Goal: Complete application form

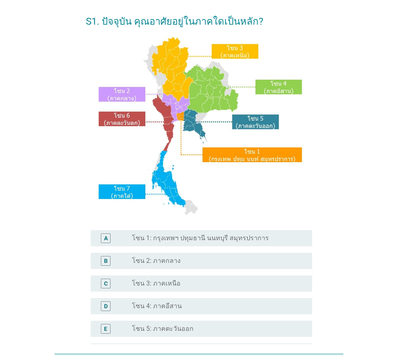
scroll to position [55, 0]
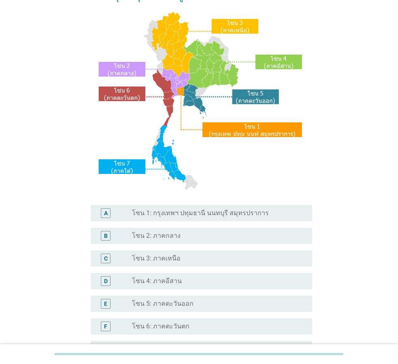
click at [137, 284] on label "โซน 4: ภาคอีสาน" at bounding box center [157, 281] width 50 height 8
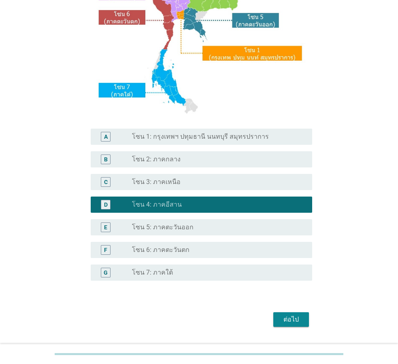
scroll to position [152, 0]
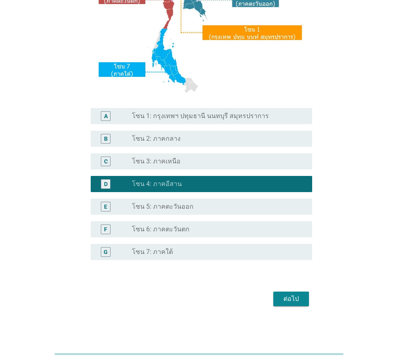
click at [303, 303] on button "ต่อไป" at bounding box center [291, 299] width 36 height 15
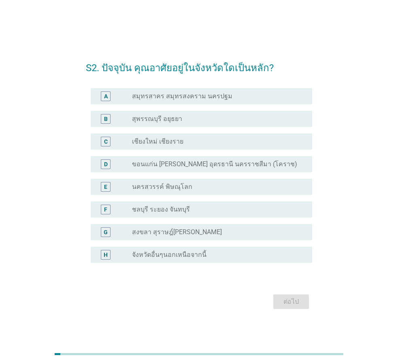
click at [206, 160] on div "radio_button_unchecked ขอนแก่น [PERSON_NAME] อุดรธานี นครราชสีมา (โคราช)" at bounding box center [219, 165] width 174 height 10
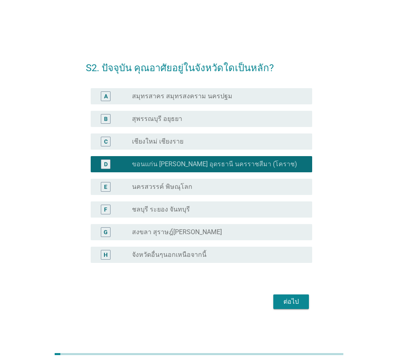
click at [273, 300] on div "ต่อไป" at bounding box center [199, 301] width 226 height 19
click at [283, 302] on div "ต่อไป" at bounding box center [291, 302] width 23 height 10
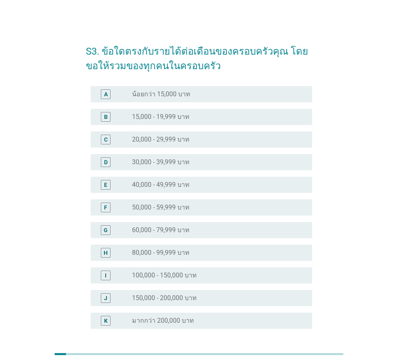
click at [194, 165] on div "radio_button_unchecked 30,000 - 39,999 บาท" at bounding box center [215, 162] width 167 height 8
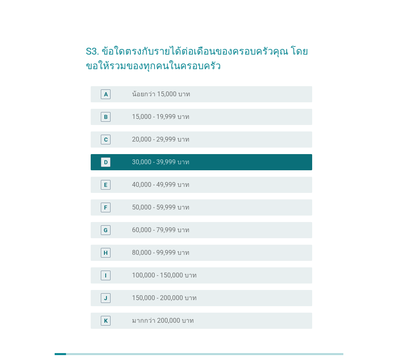
click at [189, 140] on label "20,000 - 29,999 บาท" at bounding box center [160, 140] width 57 height 8
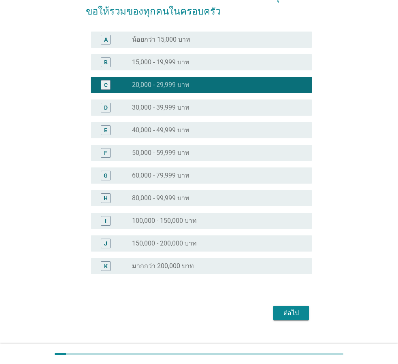
scroll to position [55, 0]
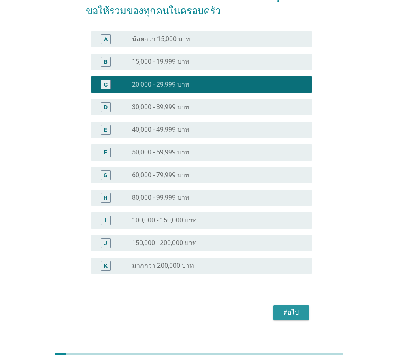
click at [284, 316] on div "ต่อไป" at bounding box center [291, 313] width 23 height 10
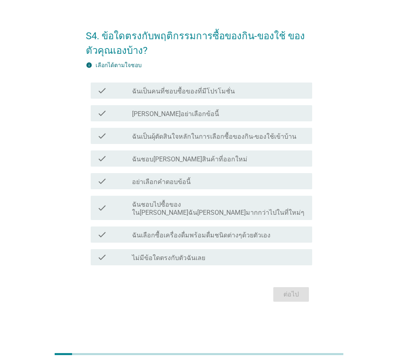
scroll to position [0, 0]
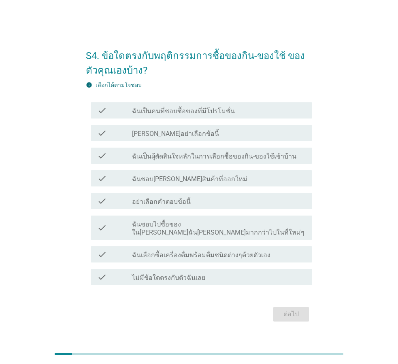
click at [252, 119] on div "check check_box_outline_blank ฉันเป็นคนที่ชอบซื้อของที่มีโปรโมชั่น" at bounding box center [201, 110] width 221 height 16
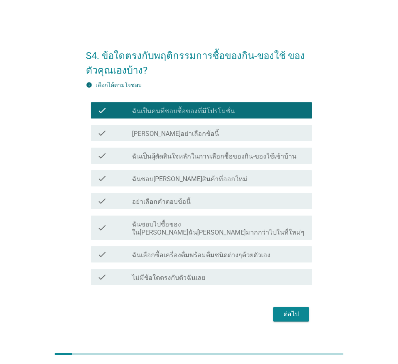
click at [256, 158] on label "ฉันเป็นผุ้ตัดสินใจหลักในการเลือกซื้อของกิน-ของใช้เข้าบ้าน" at bounding box center [214, 157] width 164 height 8
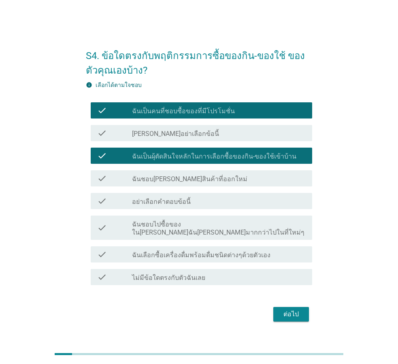
click at [265, 181] on div "check_box_outline_blank ฉันชอบ[PERSON_NAME]สินค้าที่ออกใหม่" at bounding box center [219, 179] width 174 height 10
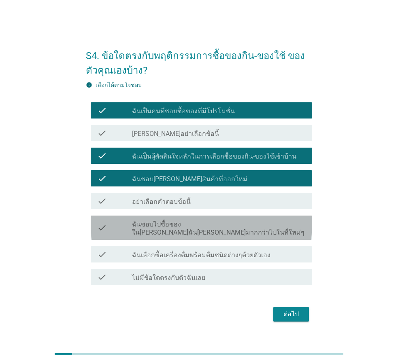
click at [266, 232] on label "ฉันชอบไปซื้อของใน[PERSON_NAME]ฉัน[PERSON_NAME]มากกว่าไปในที่ใหม่ๆ" at bounding box center [219, 229] width 174 height 16
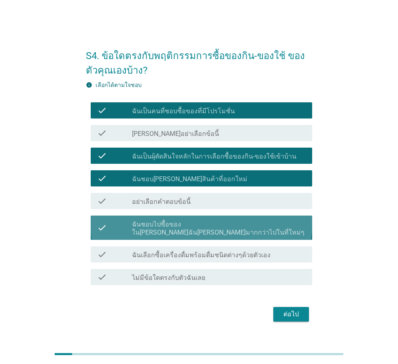
click at [279, 223] on div "check check_box ฉันชอบไปซื้อของใน[PERSON_NAME]ฉัน[PERSON_NAME]มากกว่าไปในที่ใหม…" at bounding box center [201, 228] width 221 height 24
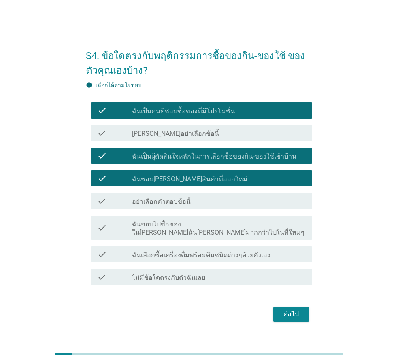
click at [267, 250] on div "check_box_outline_blank ฉันเลือกซื้อเครื่องดื่มพร้อมดื่มชนิดต่างๆด้วยตัวเอง" at bounding box center [219, 255] width 174 height 10
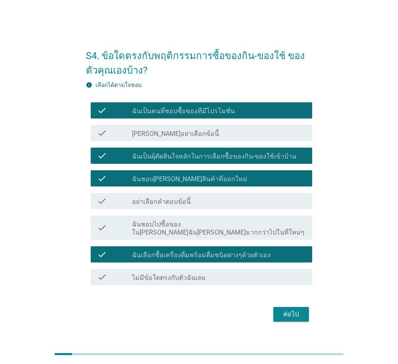
click at [287, 310] on div "ต่อไป" at bounding box center [291, 315] width 23 height 10
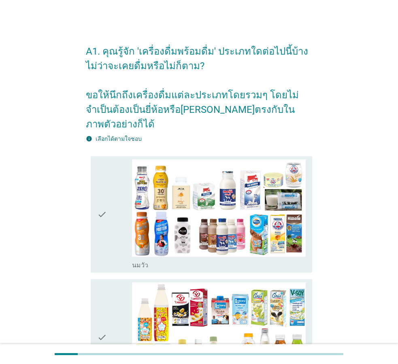
click at [113, 188] on div "check" at bounding box center [114, 215] width 35 height 111
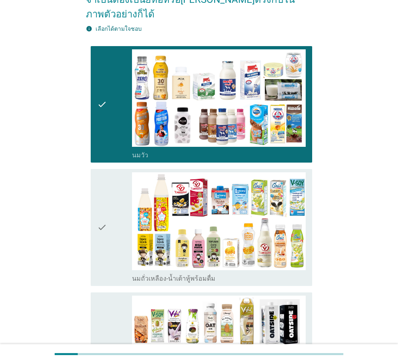
click at [107, 230] on div "check" at bounding box center [114, 227] width 35 height 111
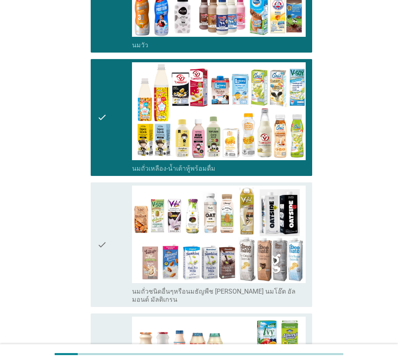
click at [114, 262] on div "check" at bounding box center [114, 245] width 35 height 119
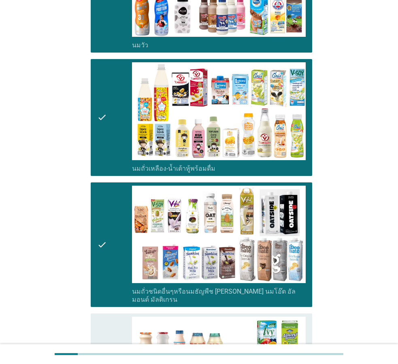
scroll to position [440, 0]
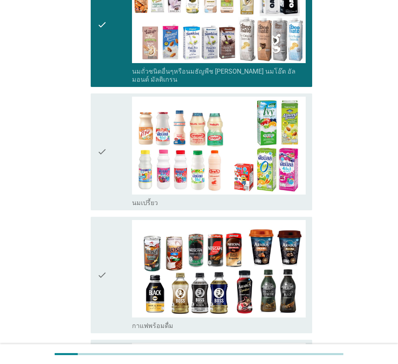
click at [119, 257] on div "check" at bounding box center [114, 275] width 35 height 111
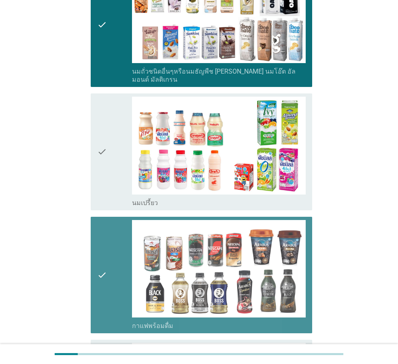
click at [111, 157] on div "check" at bounding box center [114, 152] width 35 height 111
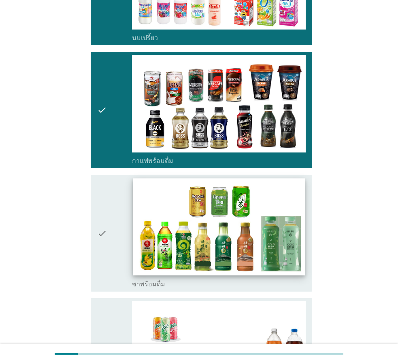
scroll to position [771, 0]
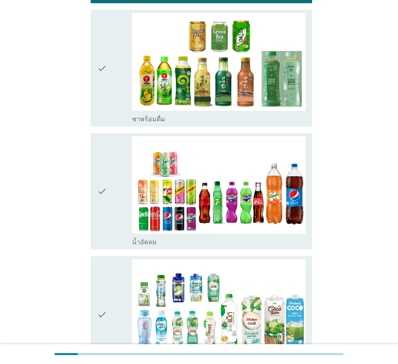
click at [116, 175] on div "check" at bounding box center [114, 191] width 35 height 111
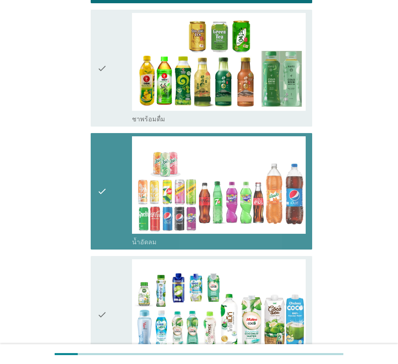
click at [109, 79] on div "check" at bounding box center [114, 68] width 35 height 111
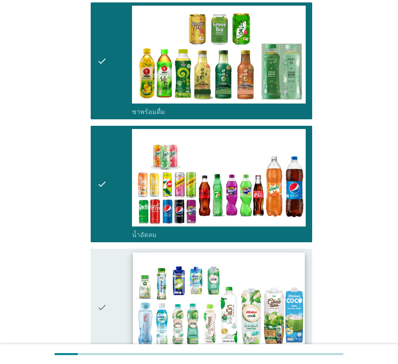
scroll to position [881, 0]
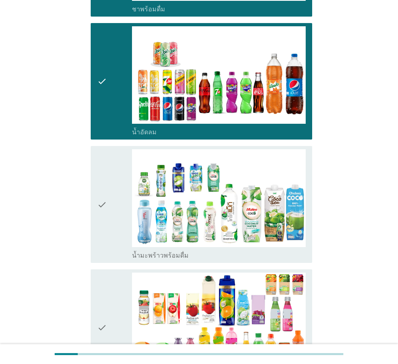
click at [119, 202] on div "check" at bounding box center [114, 204] width 35 height 111
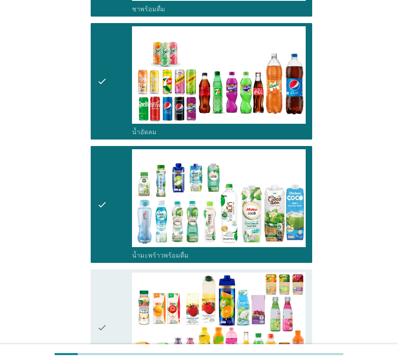
click at [109, 279] on div "check" at bounding box center [114, 328] width 35 height 111
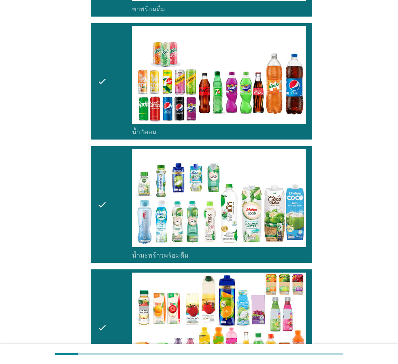
scroll to position [1101, 0]
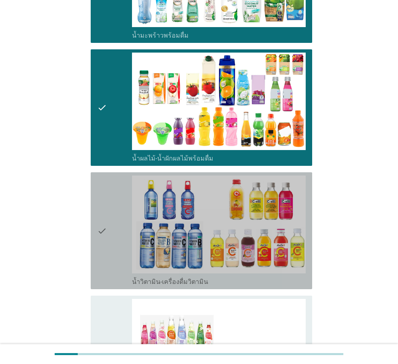
click at [116, 235] on div "check" at bounding box center [114, 231] width 35 height 111
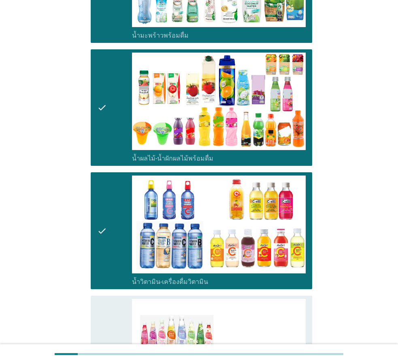
scroll to position [1266, 0]
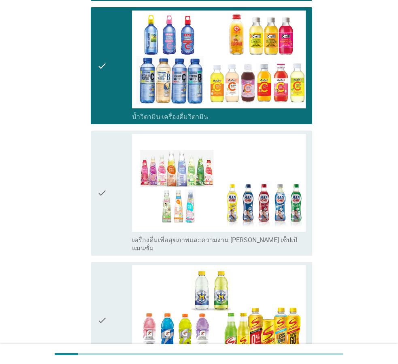
click at [109, 205] on div "check" at bounding box center [114, 193] width 35 height 119
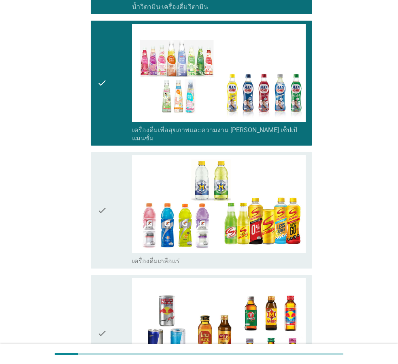
click at [93, 198] on div "check check_box_outline_blank เครื่องดื่มเกลือแร่" at bounding box center [201, 210] width 221 height 117
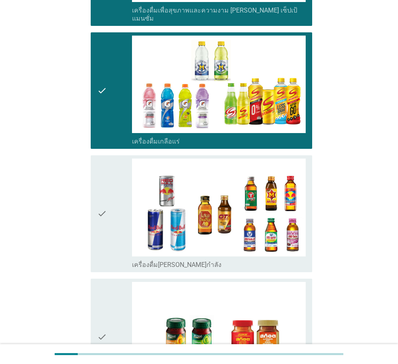
scroll to position [1542, 0]
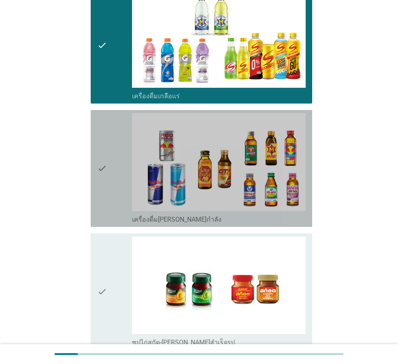
click at [115, 160] on div "check" at bounding box center [114, 168] width 35 height 111
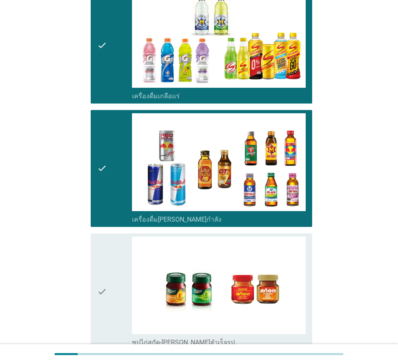
click at [108, 262] on div "check" at bounding box center [114, 292] width 35 height 111
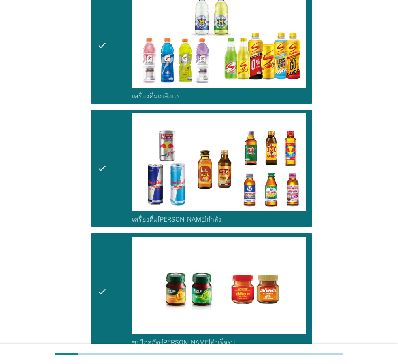
scroll to position [1611, 0]
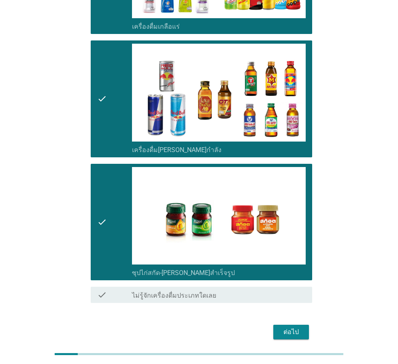
click at [283, 328] on div "ต่อไป" at bounding box center [291, 333] width 23 height 10
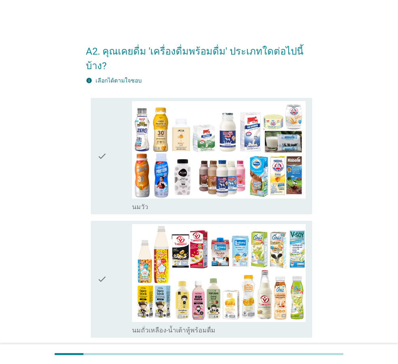
click at [112, 165] on div "check" at bounding box center [114, 156] width 35 height 111
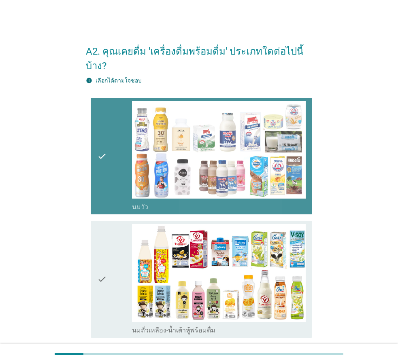
click at [105, 251] on icon "check" at bounding box center [102, 279] width 10 height 111
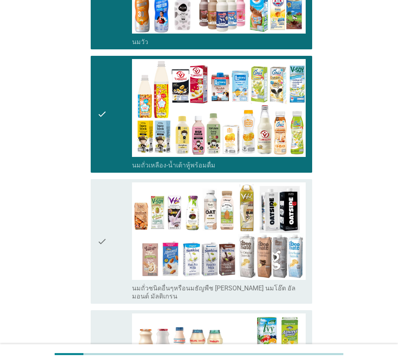
click at [120, 245] on div "check" at bounding box center [114, 242] width 35 height 119
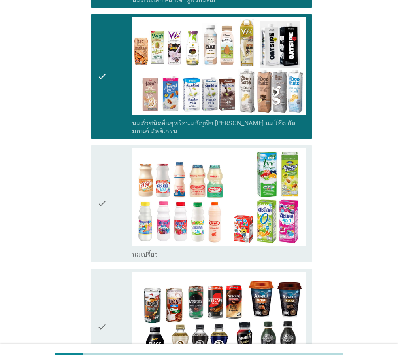
click at [117, 217] on div "check" at bounding box center [114, 204] width 35 height 111
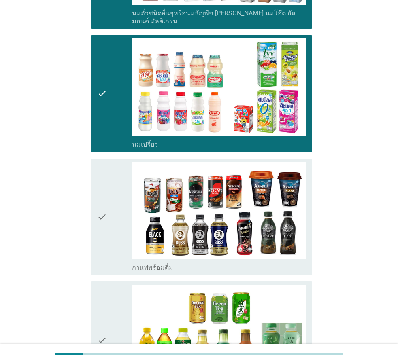
click at [120, 227] on div "check" at bounding box center [114, 217] width 35 height 111
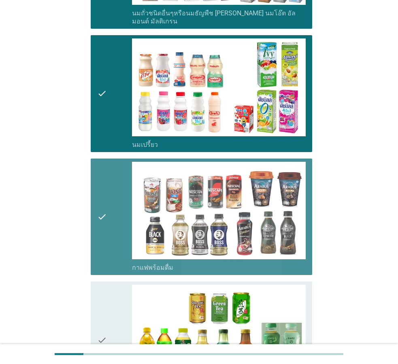
click at [118, 295] on div "check" at bounding box center [114, 340] width 35 height 111
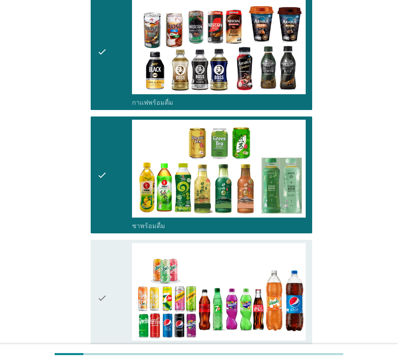
scroll to position [771, 0]
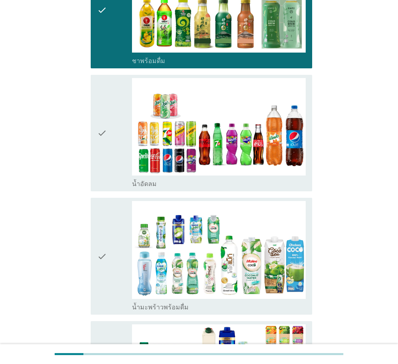
click at [112, 148] on div "check" at bounding box center [114, 133] width 35 height 111
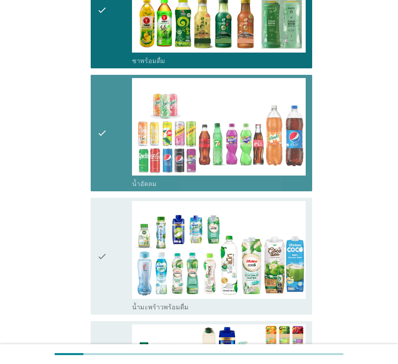
click at [119, 228] on div "check" at bounding box center [114, 256] width 35 height 111
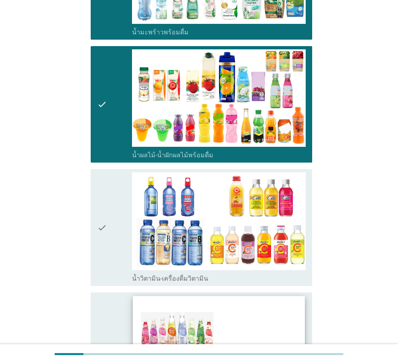
scroll to position [1211, 0]
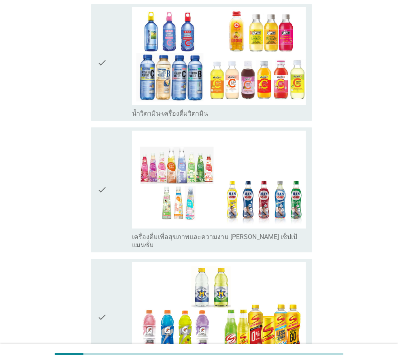
click at [113, 155] on div "check" at bounding box center [114, 190] width 35 height 119
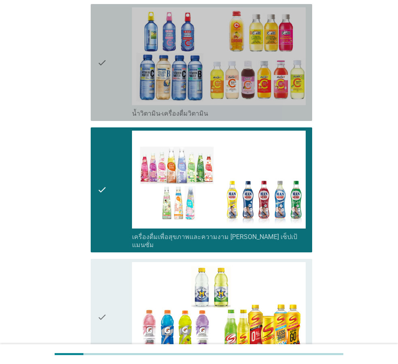
click at [110, 79] on div "check" at bounding box center [114, 62] width 35 height 111
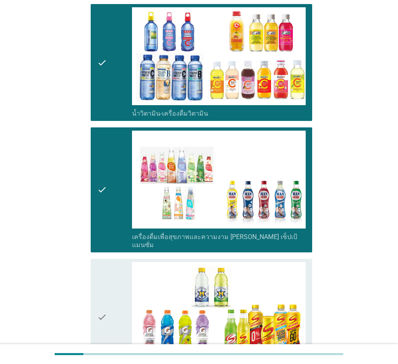
click at [96, 265] on div "check check_box_outline_blank เครื่องดื่มเกลือแร่" at bounding box center [201, 317] width 221 height 117
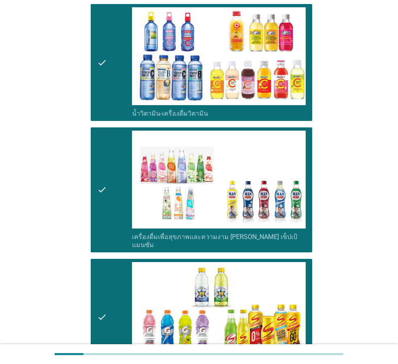
scroll to position [1487, 0]
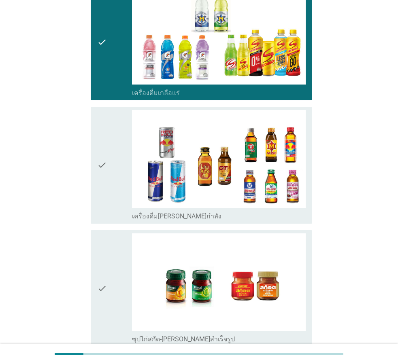
drag, startPoint x: 114, startPoint y: 216, endPoint x: 117, endPoint y: 154, distance: 61.6
click at [114, 234] on div "check" at bounding box center [114, 289] width 35 height 111
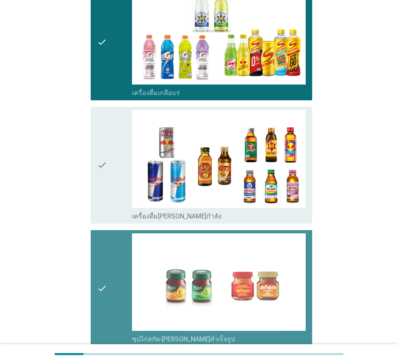
click at [117, 154] on div "check" at bounding box center [114, 165] width 35 height 111
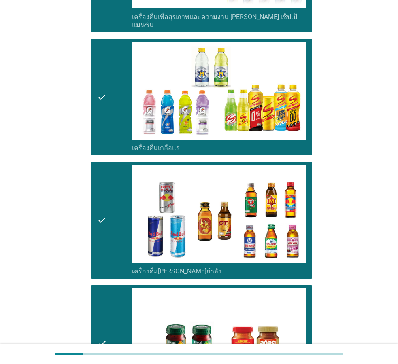
scroll to position [1553, 0]
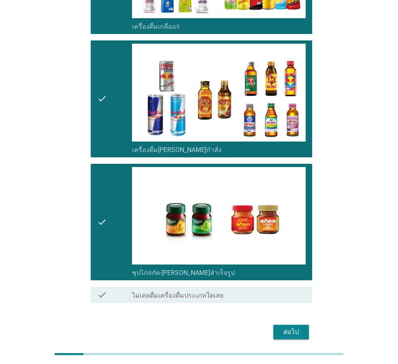
click at [294, 328] on div "ต่อไป" at bounding box center [291, 333] width 23 height 10
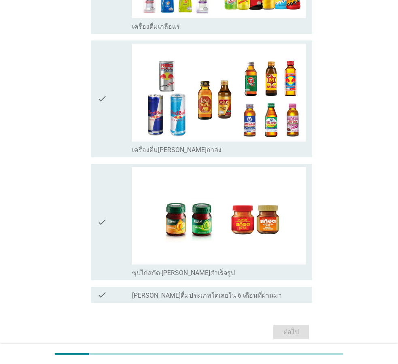
scroll to position [0, 0]
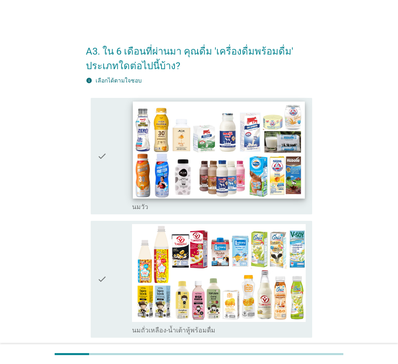
click at [266, 181] on img at bounding box center [219, 150] width 172 height 97
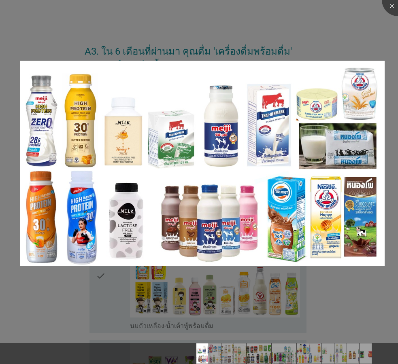
click at [352, 35] on div at bounding box center [199, 182] width 398 height 364
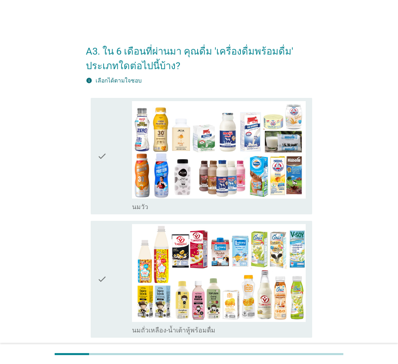
click at [115, 297] on div "check" at bounding box center [114, 279] width 35 height 111
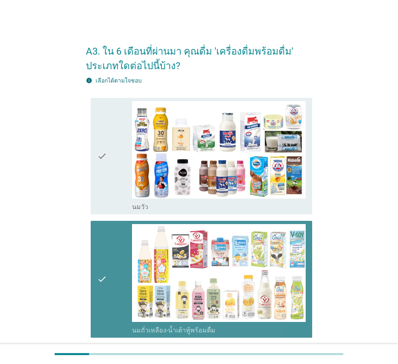
scroll to position [220, 0]
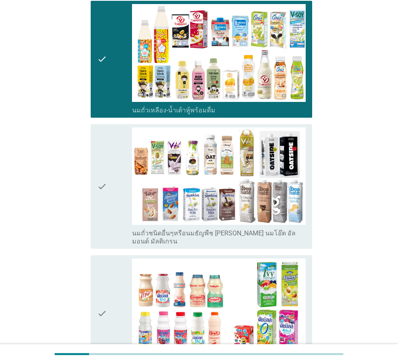
click at [130, 196] on div "check" at bounding box center [114, 187] width 35 height 119
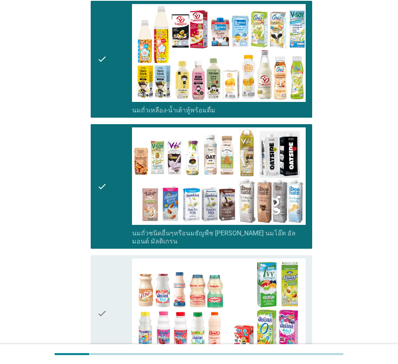
click at [119, 297] on div "check" at bounding box center [114, 314] width 35 height 111
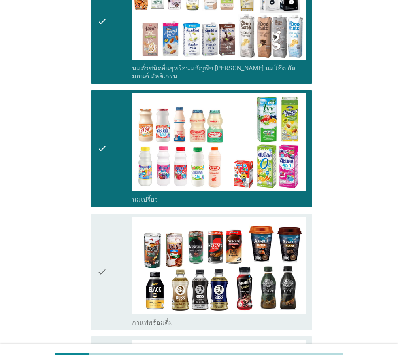
click at [106, 249] on icon "check" at bounding box center [102, 272] width 10 height 111
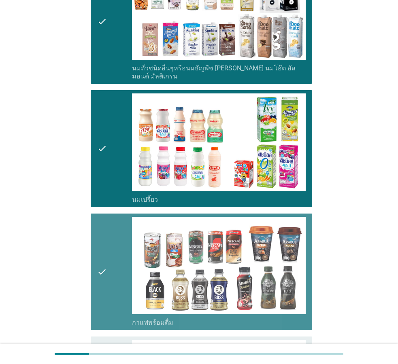
scroll to position [606, 0]
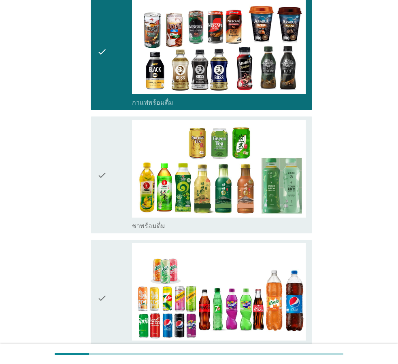
click at [108, 210] on div "check" at bounding box center [114, 175] width 35 height 111
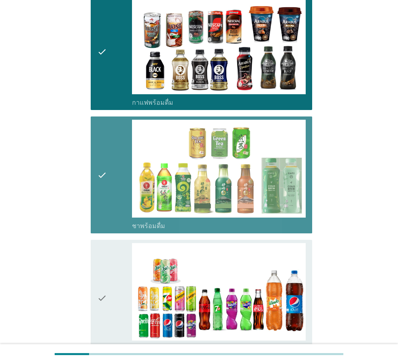
click at [112, 282] on div "check" at bounding box center [114, 298] width 35 height 111
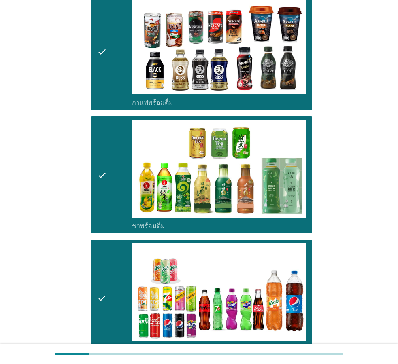
scroll to position [771, 0]
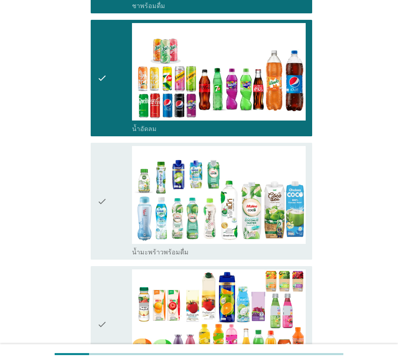
click at [112, 282] on div "check" at bounding box center [114, 325] width 35 height 111
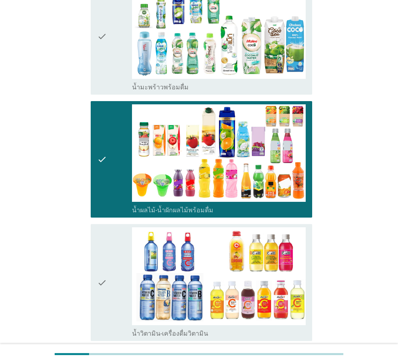
click at [112, 282] on div "check" at bounding box center [114, 283] width 35 height 111
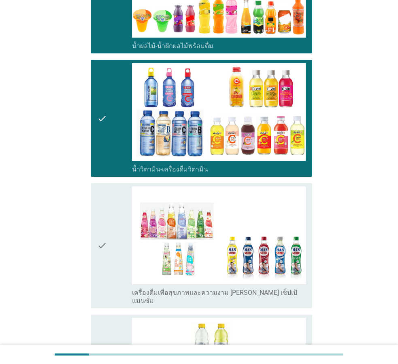
scroll to position [1156, 0]
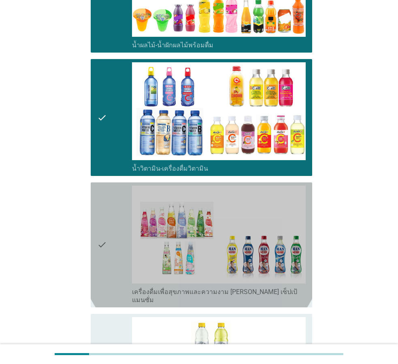
click at [112, 269] on div "check" at bounding box center [114, 245] width 35 height 119
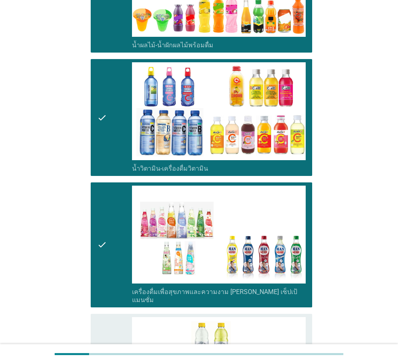
scroll to position [1321, 0]
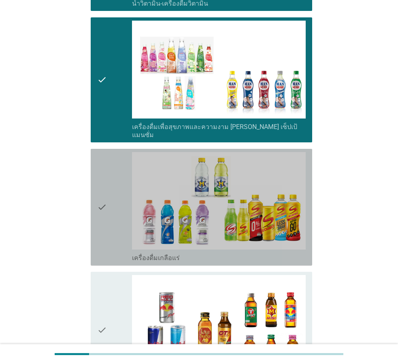
click at [119, 236] on div "check" at bounding box center [114, 207] width 35 height 111
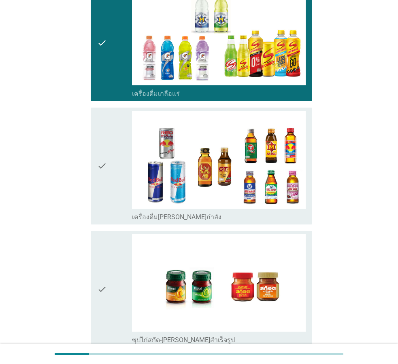
scroll to position [1487, 0]
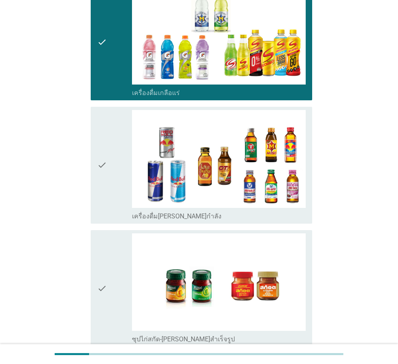
click at [122, 181] on div "check" at bounding box center [114, 165] width 35 height 111
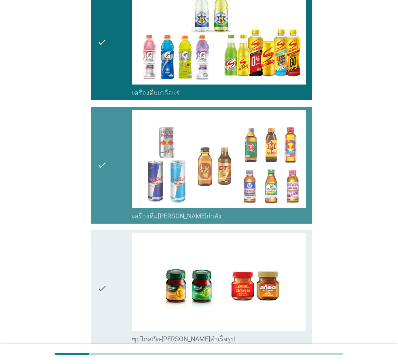
click at [117, 278] on div "check" at bounding box center [114, 289] width 35 height 111
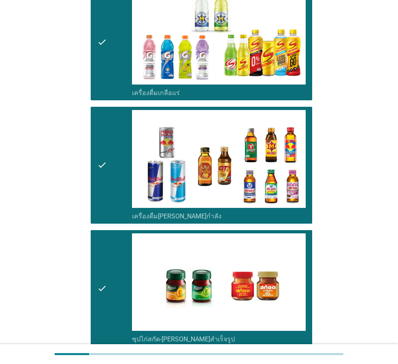
scroll to position [1568, 0]
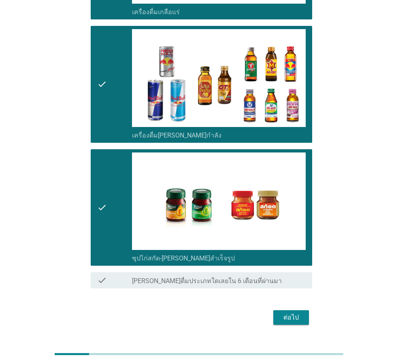
click at [288, 313] on div "ต่อไป" at bounding box center [291, 318] width 23 height 10
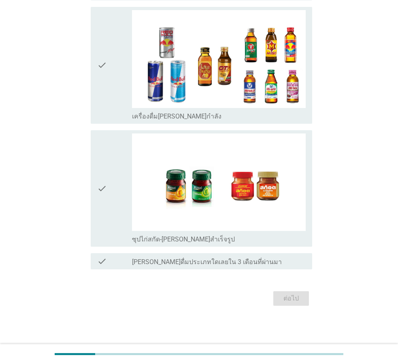
scroll to position [0, 0]
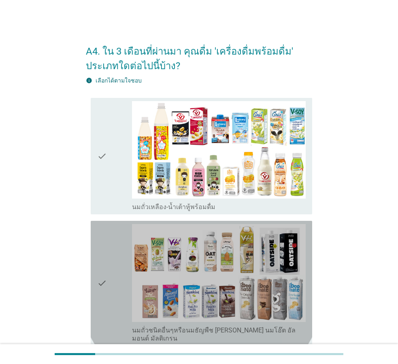
click at [116, 277] on div "check" at bounding box center [114, 283] width 35 height 119
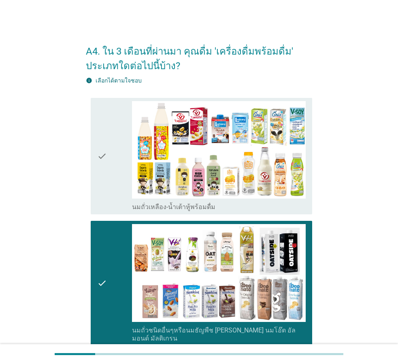
scroll to position [110, 0]
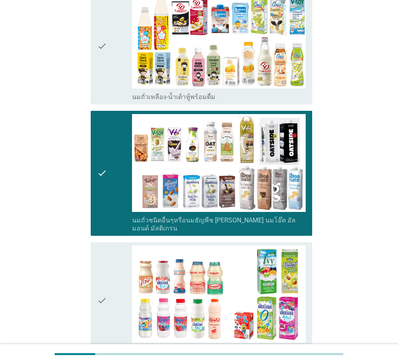
click at [116, 277] on div "check" at bounding box center [114, 301] width 35 height 111
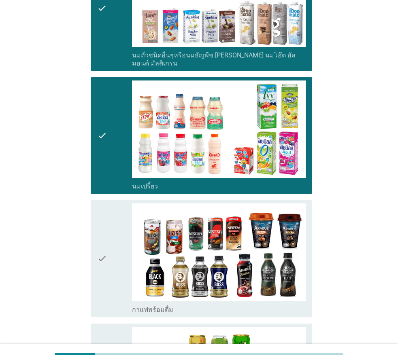
click at [116, 277] on div "check" at bounding box center [114, 259] width 35 height 111
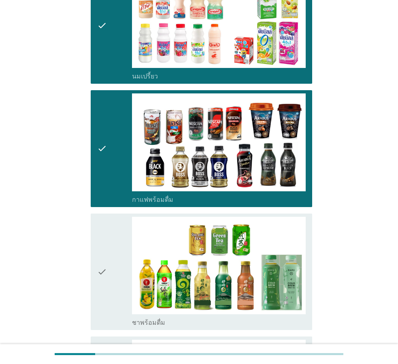
click at [116, 277] on div "check" at bounding box center [114, 272] width 35 height 111
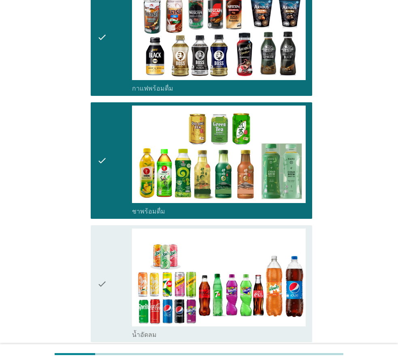
scroll to position [551, 0]
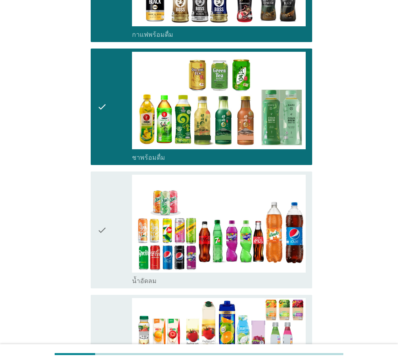
click at [108, 258] on div "check" at bounding box center [114, 230] width 35 height 111
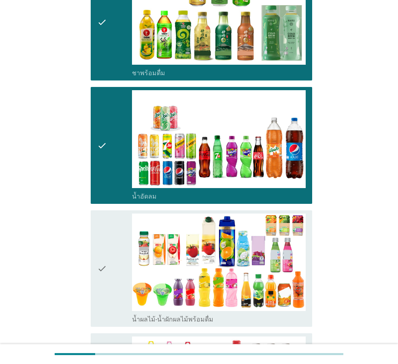
scroll to position [661, 0]
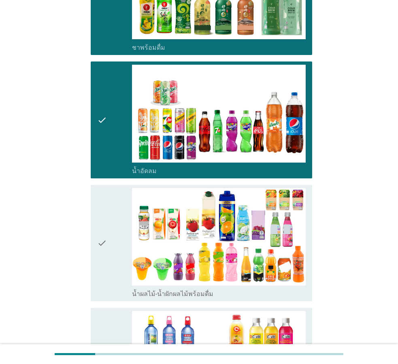
click at [112, 274] on div "check" at bounding box center [114, 243] width 35 height 111
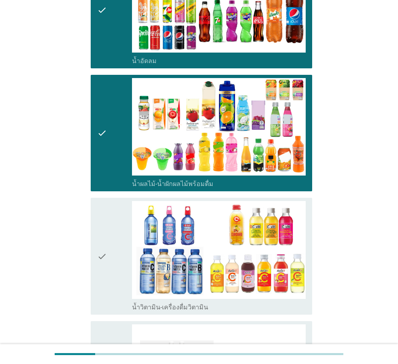
click at [112, 274] on div "check" at bounding box center [114, 256] width 35 height 111
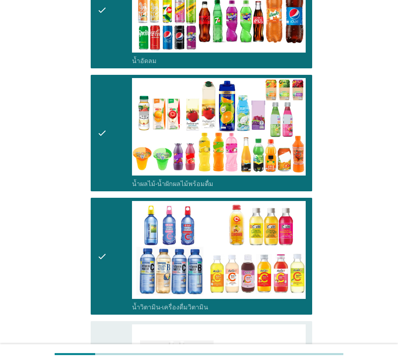
scroll to position [936, 0]
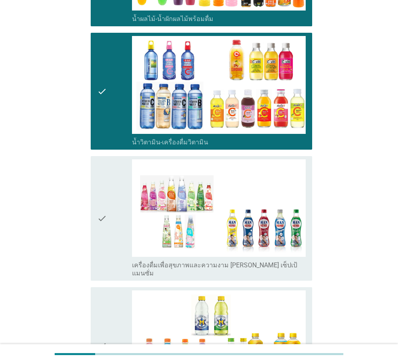
click at [114, 236] on div "check" at bounding box center [114, 219] width 35 height 119
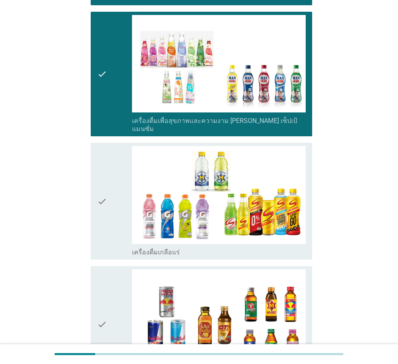
scroll to position [1101, 0]
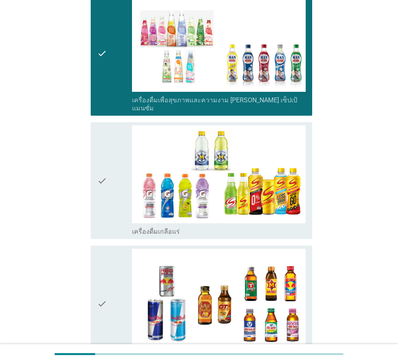
click at [119, 200] on div "check" at bounding box center [114, 180] width 35 height 111
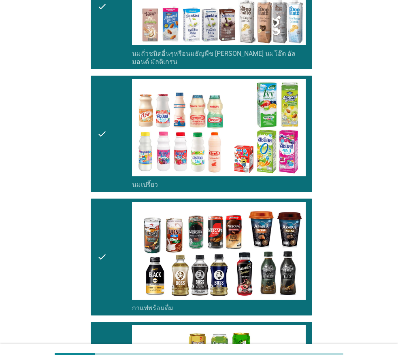
scroll to position [0, 0]
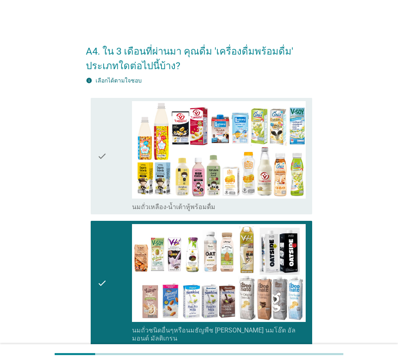
click at [108, 157] on div "check" at bounding box center [114, 156] width 35 height 111
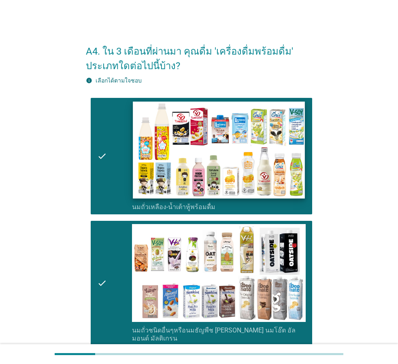
click at [204, 167] on img at bounding box center [219, 150] width 172 height 97
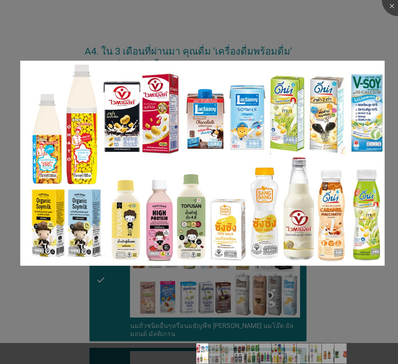
click at [376, 37] on div at bounding box center [199, 182] width 398 height 364
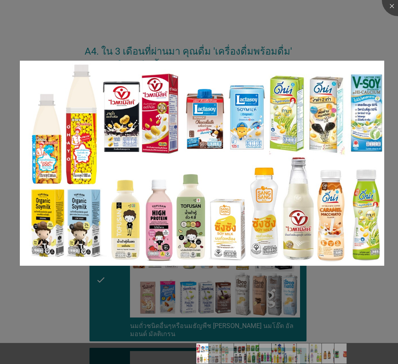
click at [199, 47] on div at bounding box center [199, 182] width 398 height 364
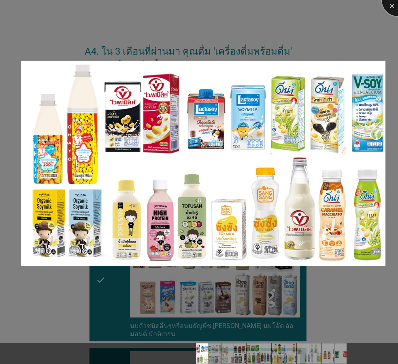
click at [390, 5] on div at bounding box center [398, 0] width 32 height 32
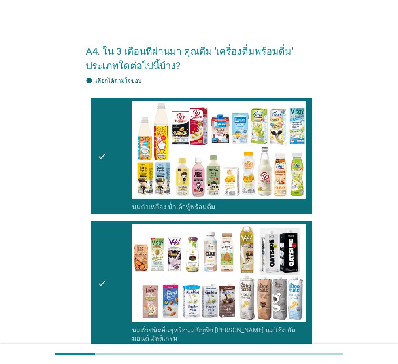
click at [111, 163] on div "check" at bounding box center [114, 156] width 35 height 111
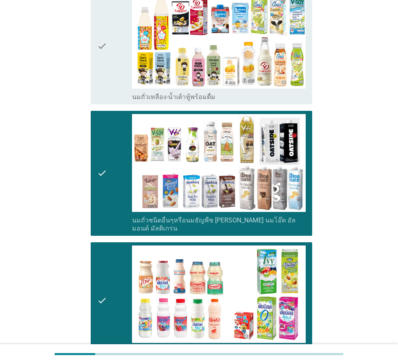
scroll to position [330, 0]
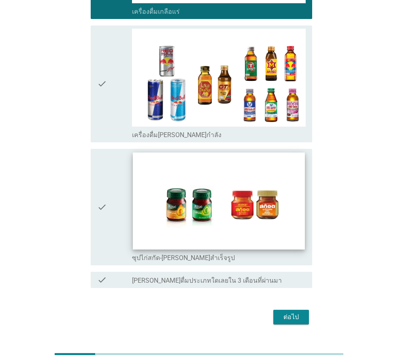
click at [247, 212] on img at bounding box center [219, 201] width 172 height 97
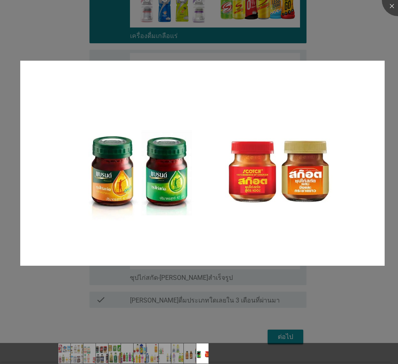
click at [371, 20] on div at bounding box center [199, 182] width 398 height 364
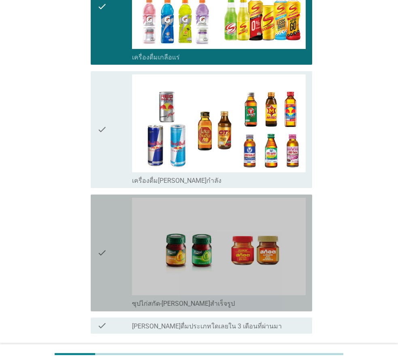
click at [112, 218] on div "check" at bounding box center [114, 253] width 35 height 111
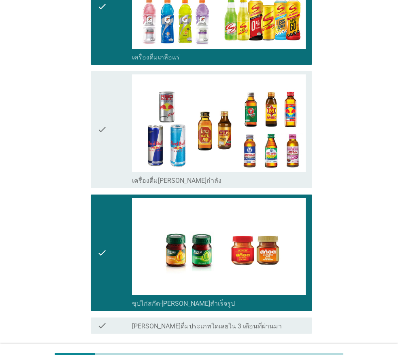
click at [118, 123] on div "check" at bounding box center [114, 129] width 35 height 111
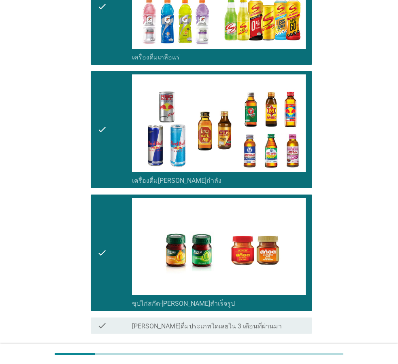
click at [282, 356] on button "ต่อไป" at bounding box center [291, 363] width 36 height 15
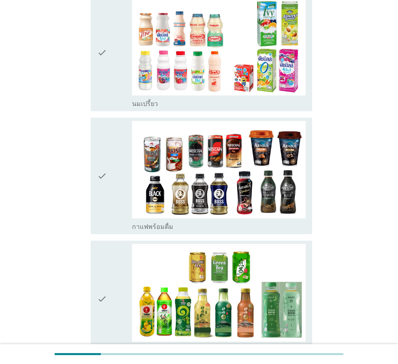
scroll to position [275, 0]
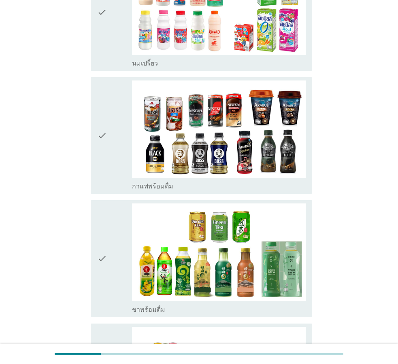
click at [113, 270] on div "check" at bounding box center [114, 259] width 35 height 111
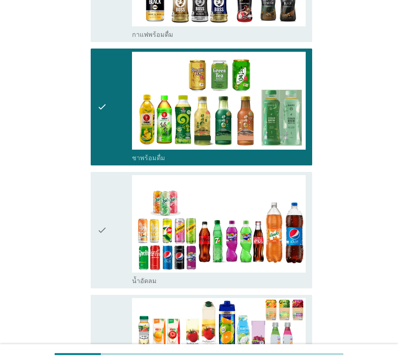
scroll to position [440, 0]
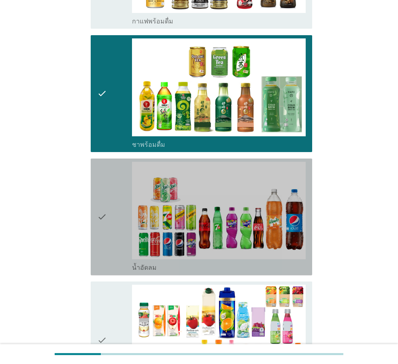
click at [109, 233] on div "check" at bounding box center [114, 217] width 35 height 111
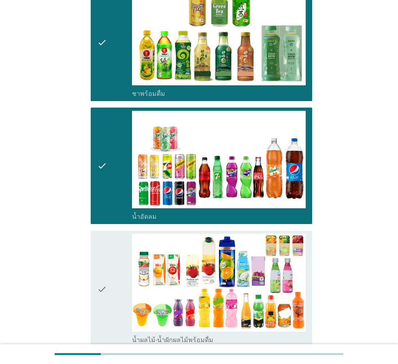
scroll to position [551, 0]
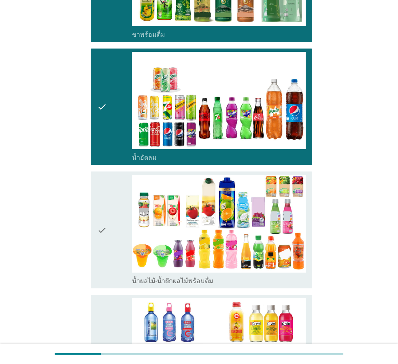
click at [115, 266] on div "check" at bounding box center [114, 230] width 35 height 111
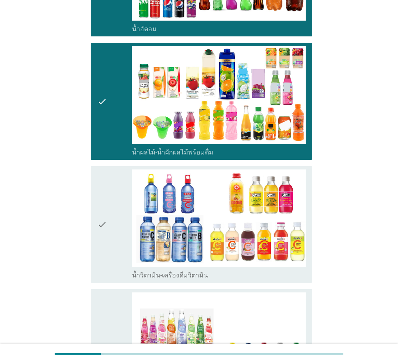
scroll to position [716, 0]
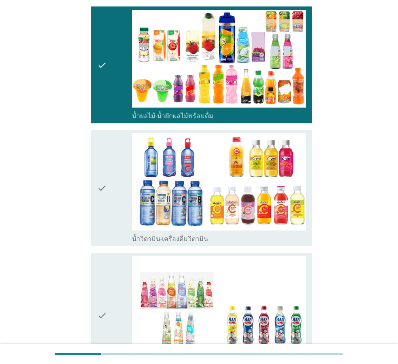
click at [115, 266] on div "check" at bounding box center [114, 315] width 35 height 119
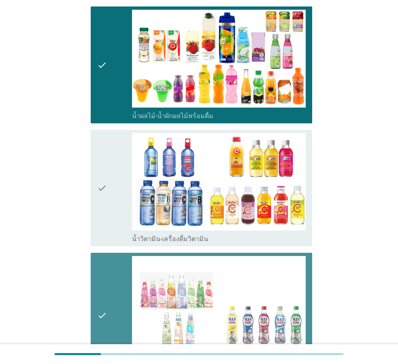
click at [123, 193] on div "check" at bounding box center [114, 188] width 35 height 111
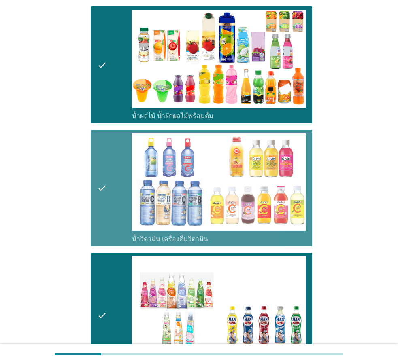
scroll to position [936, 0]
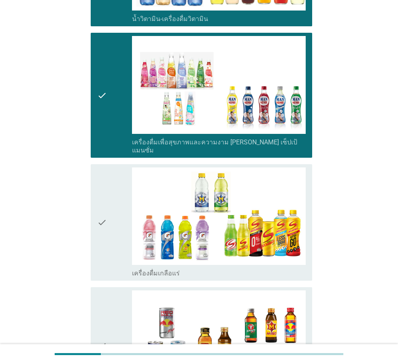
click at [106, 257] on icon "check" at bounding box center [102, 223] width 10 height 111
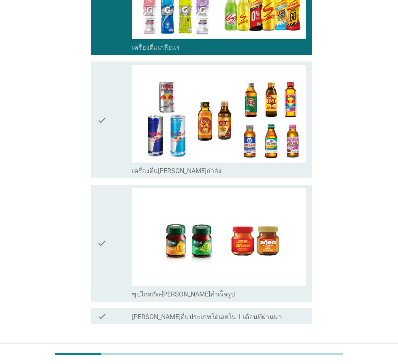
scroll to position [1198, 0]
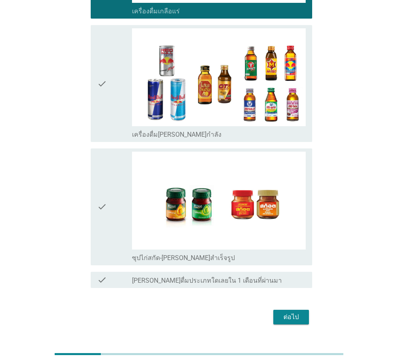
click at [116, 216] on div "check" at bounding box center [114, 207] width 35 height 111
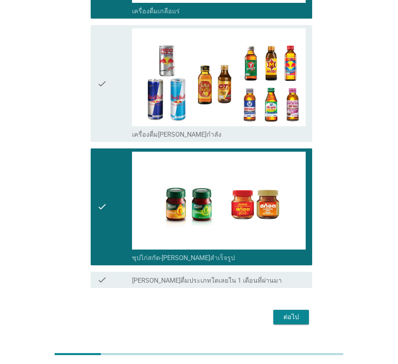
click at [285, 313] on div "ต่อไป" at bounding box center [291, 318] width 23 height 10
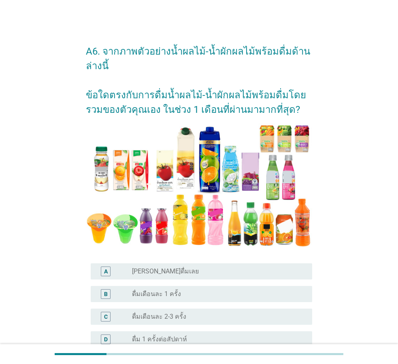
scroll to position [201, 0]
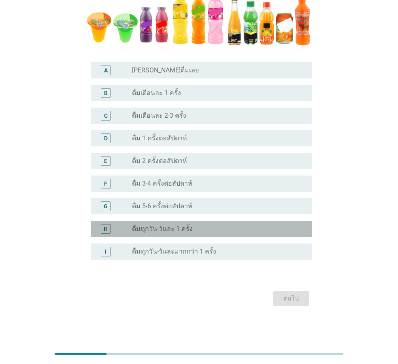
click at [191, 226] on div "radio_button_unchecked ดื่มทุกวัน-วันละ 1 ครั้ง" at bounding box center [215, 229] width 167 height 8
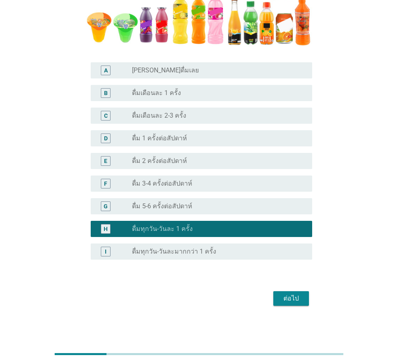
click at [303, 302] on button "ต่อไป" at bounding box center [291, 298] width 36 height 15
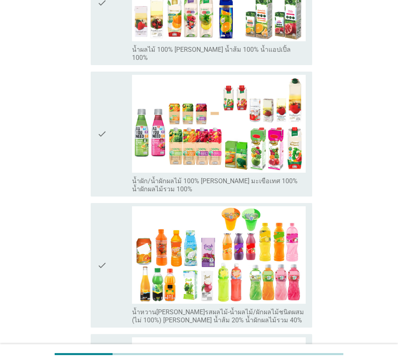
scroll to position [0, 0]
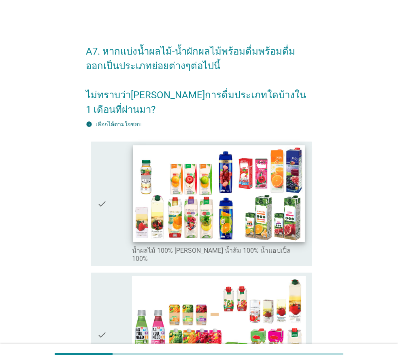
click at [152, 209] on img at bounding box center [219, 193] width 172 height 97
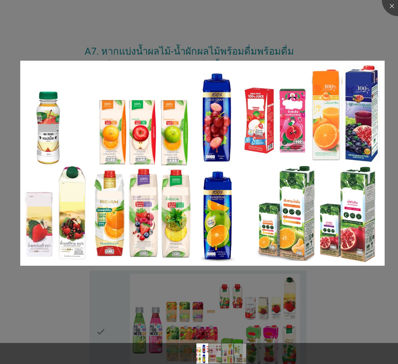
click at [309, 308] on div at bounding box center [199, 182] width 398 height 364
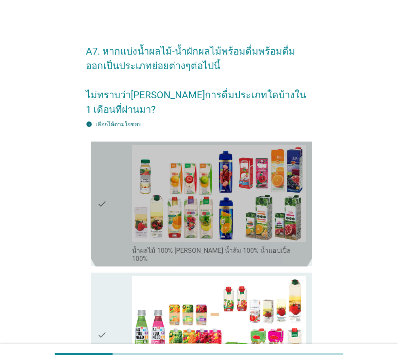
click at [101, 226] on icon "check" at bounding box center [102, 204] width 10 height 119
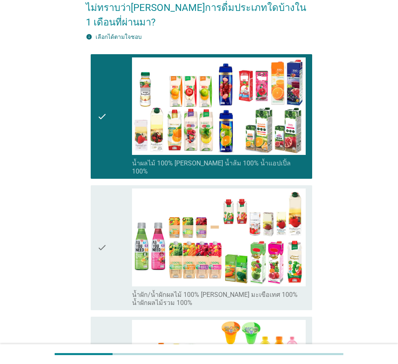
scroll to position [110, 0]
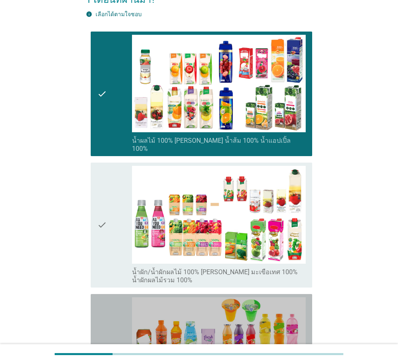
click at [117, 298] on div "check" at bounding box center [114, 357] width 35 height 119
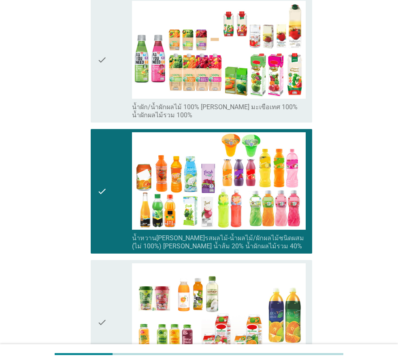
scroll to position [385, 0]
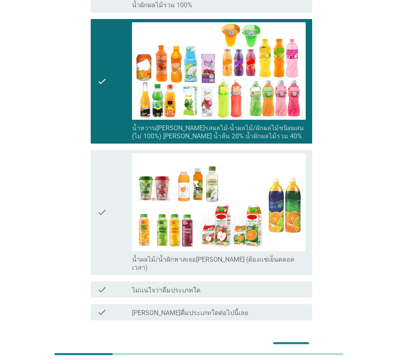
click at [107, 94] on div "check" at bounding box center [114, 81] width 35 height 119
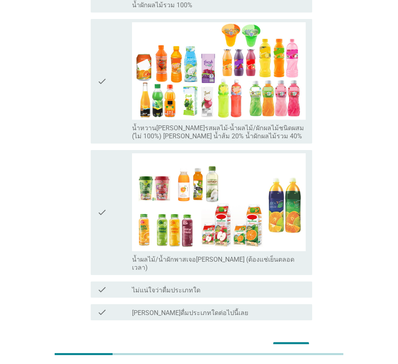
click at [104, 179] on icon "check" at bounding box center [102, 212] width 10 height 119
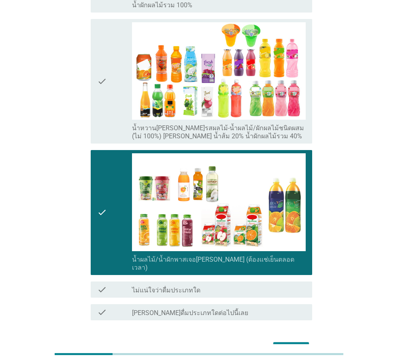
click at [299, 345] on div "ต่อไป" at bounding box center [291, 350] width 23 height 10
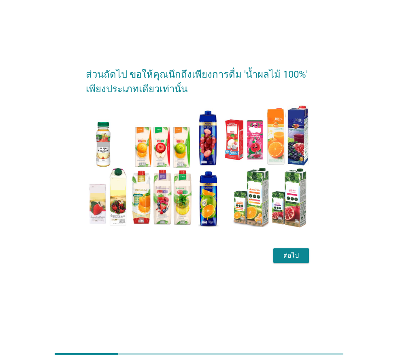
scroll to position [0, 0]
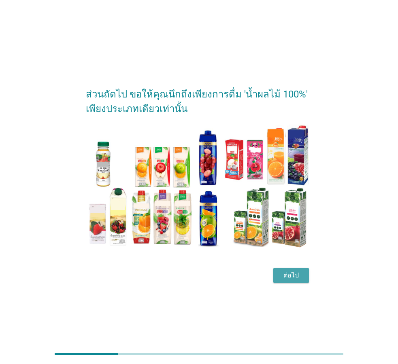
click at [289, 275] on div "ต่อไป" at bounding box center [291, 276] width 23 height 10
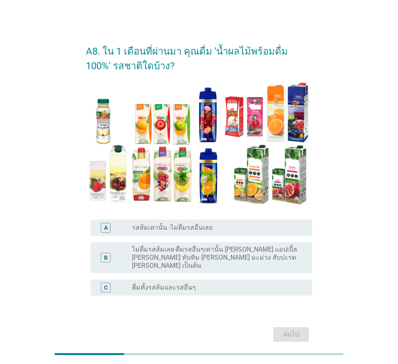
click at [191, 283] on div "radio_button_unchecked ดื่มทั้งรสส้มและรสอื่นๆ" at bounding box center [219, 288] width 174 height 10
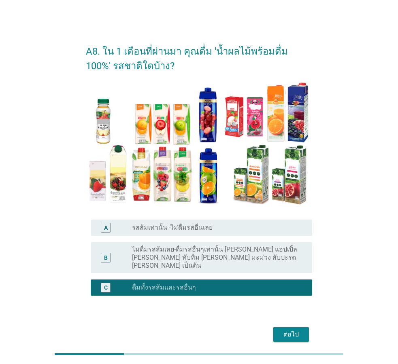
click at [294, 330] on div "ต่อไป" at bounding box center [291, 335] width 23 height 10
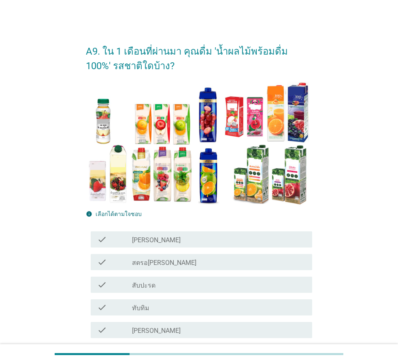
click at [188, 263] on div "check_box_outline_blank สตรอ[PERSON_NAME]" at bounding box center [219, 262] width 174 height 10
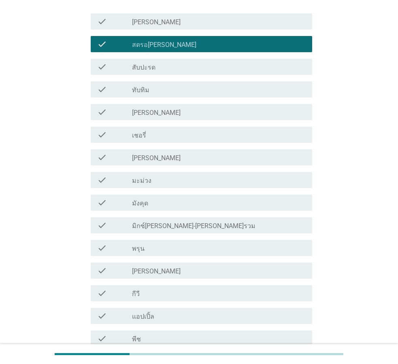
scroll to position [275, 0]
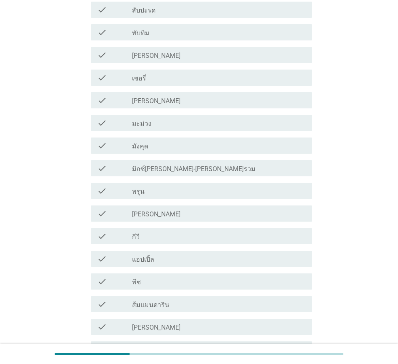
click at [181, 260] on div "check_box_outline_blank แอปเปิ้ล" at bounding box center [219, 259] width 174 height 10
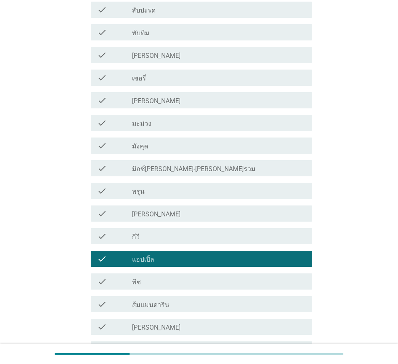
click at [170, 322] on div "check check_box_outline_blank [PERSON_NAME]" at bounding box center [201, 327] width 221 height 16
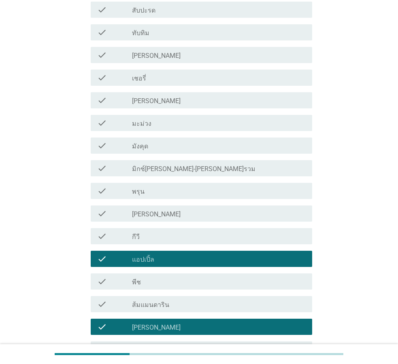
click at [170, 312] on div "check check_box_outline_blank ส้มแมนดาริน" at bounding box center [201, 304] width 221 height 16
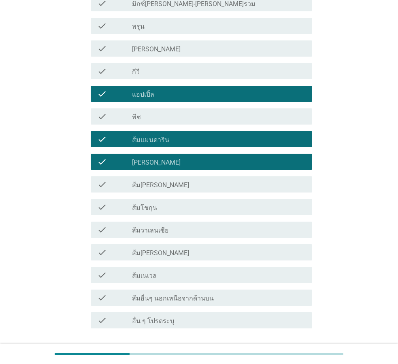
scroll to position [500, 0]
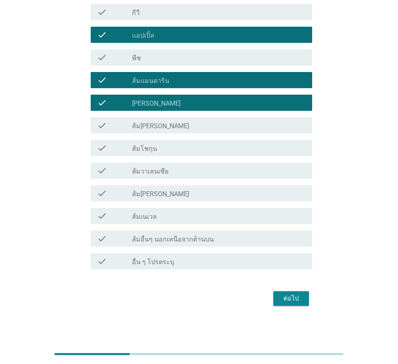
click at [286, 302] on div "ต่อไป" at bounding box center [291, 299] width 23 height 10
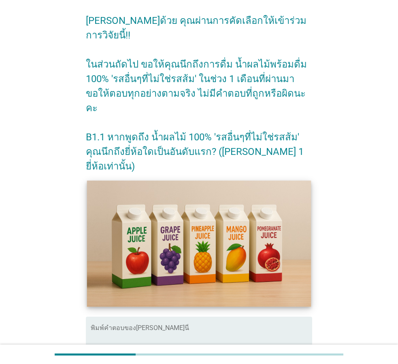
scroll to position [55, 0]
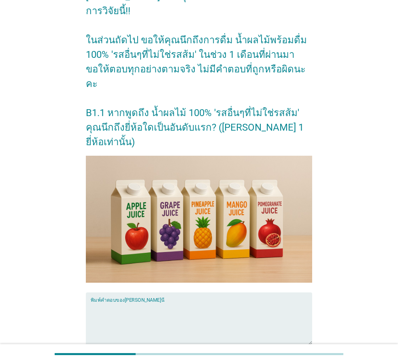
click at [193, 302] on textarea "พิมพ์คำตอบของคุณ ที่นี่" at bounding box center [201, 323] width 221 height 43
type textarea "?"
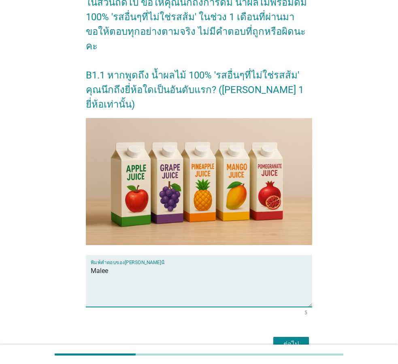
scroll to position [109, 0]
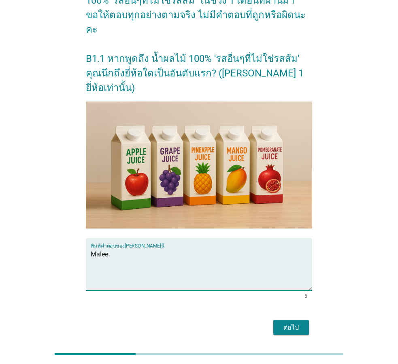
type textarea "Malee"
click at [275, 321] on button "ต่อไป" at bounding box center [291, 328] width 36 height 15
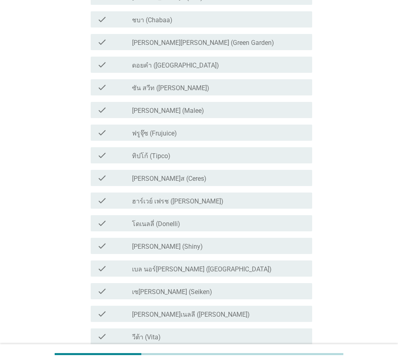
scroll to position [0, 0]
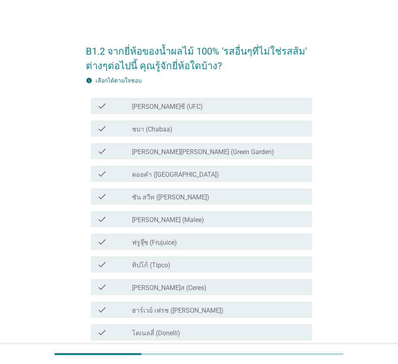
click at [164, 132] on label "ชบา (Chabaa)" at bounding box center [152, 129] width 40 height 8
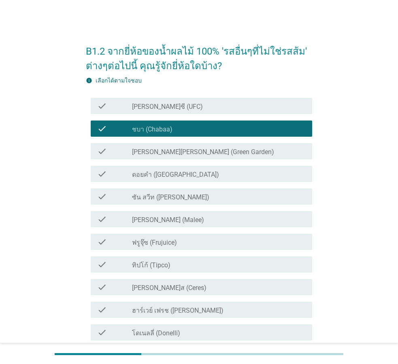
click at [172, 173] on label "ดอยคำ ([GEOGRAPHIC_DATA])" at bounding box center [175, 175] width 87 height 8
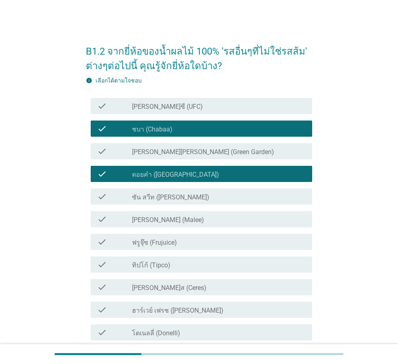
click at [176, 108] on div "check_box_outline_blank [PERSON_NAME]ซี (UFC)" at bounding box center [219, 106] width 174 height 10
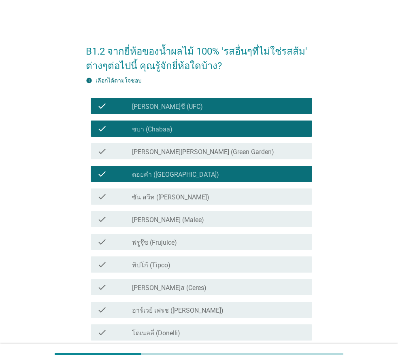
click at [199, 212] on div "check check_box_outline_blank [PERSON_NAME] (Malee)" at bounding box center [201, 219] width 221 height 16
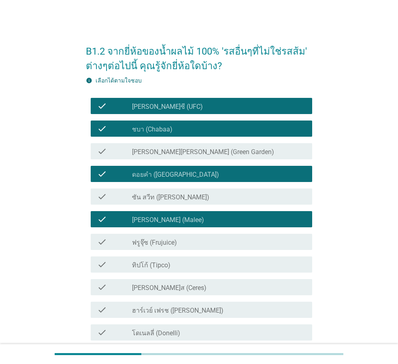
click at [185, 269] on div "check_box_outline_blank ทิปโก้ (Tipco)" at bounding box center [219, 265] width 174 height 10
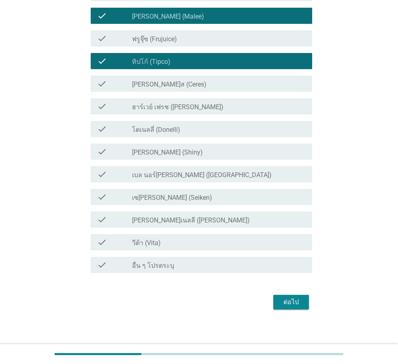
scroll to position [207, 0]
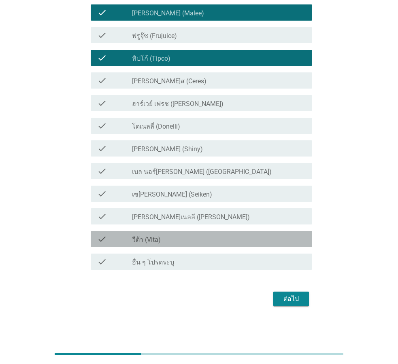
click at [177, 240] on div "check_box_outline_blank วีต้า (Vita)" at bounding box center [219, 239] width 174 height 10
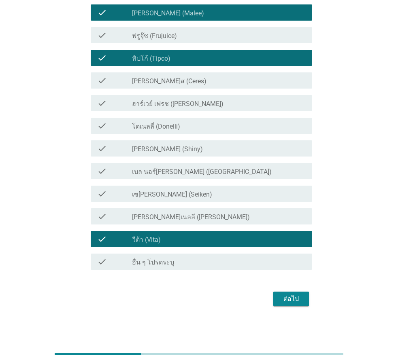
click at [171, 153] on div "check check_box_outline_blank [PERSON_NAME] (Shiny)" at bounding box center [201, 148] width 221 height 16
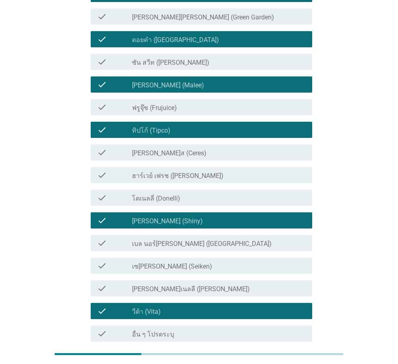
scroll to position [97, 0]
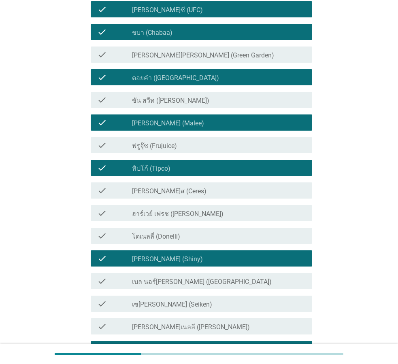
click at [198, 102] on div "check_box_outline_blank ซัน สวีท (Sun sweet)" at bounding box center [219, 100] width 174 height 10
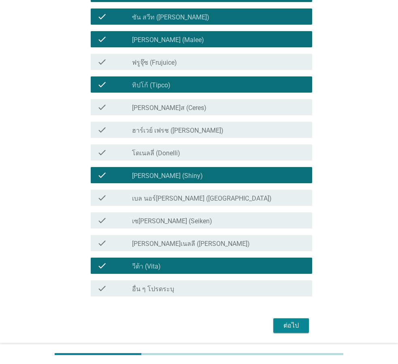
scroll to position [207, 0]
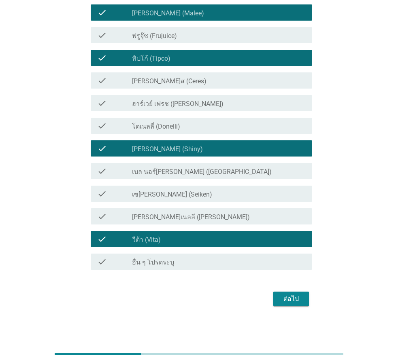
click at [290, 302] on div "ต่อไป" at bounding box center [291, 299] width 23 height 10
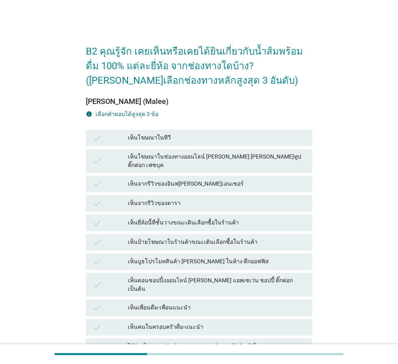
click at [218, 140] on div "เห็นโฆษณาในทีวี" at bounding box center [217, 138] width 178 height 10
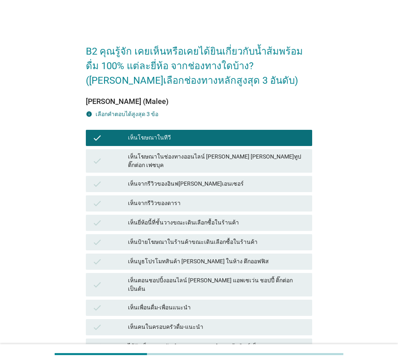
click at [204, 199] on div "เห็นจากรีวิวของดารา" at bounding box center [217, 204] width 178 height 10
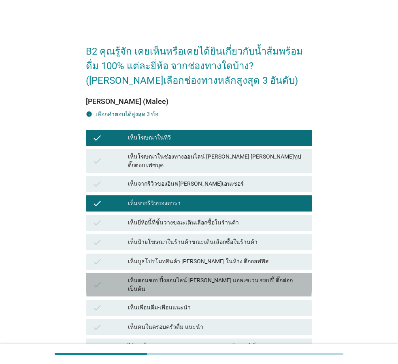
click at [173, 282] on div "check เห็นตอนชอปปิ้งออนไลน์ [PERSON_NAME] แอพเซเว่น ชอปปี้ ติ๊กต่อก เป็นต้น" at bounding box center [199, 284] width 226 height 23
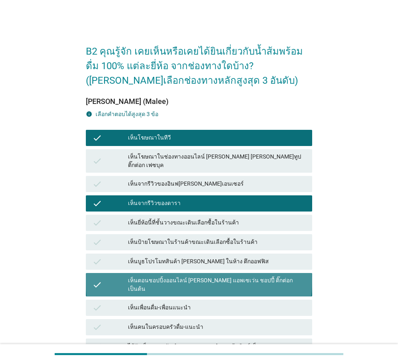
click at [174, 277] on div "เห็นตอนชอปปิ้งออนไลน์ [PERSON_NAME] แอพเซเว่น ชอปปี้ ติ๊กต่อก เป็นต้น" at bounding box center [217, 285] width 178 height 17
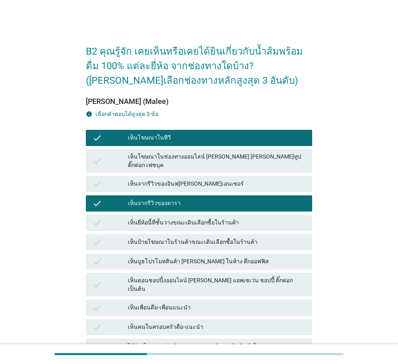
click at [167, 199] on div "เห็นจากรีวิวของดารา" at bounding box center [217, 204] width 178 height 10
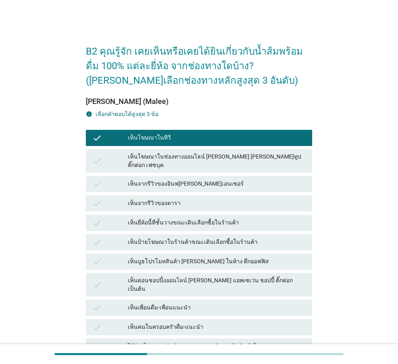
click at [196, 218] on div "เห็นยี่ห้อนี้ที่ชั้นวางขณะเดินเลือกซื้อในร้านค้า" at bounding box center [217, 223] width 178 height 10
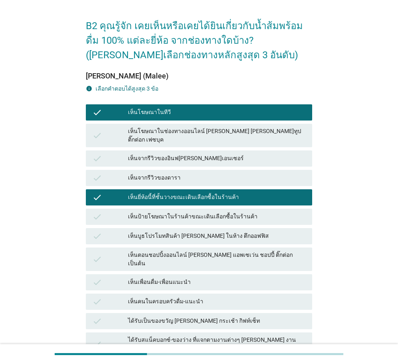
scroll to position [55, 0]
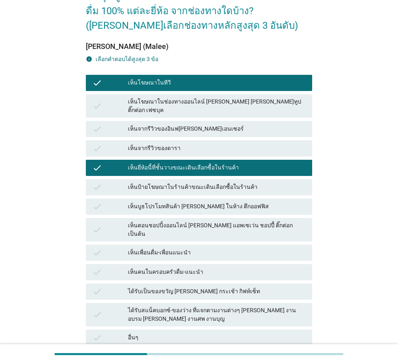
click at [181, 124] on div "เห็นจากรีวิวของอินฟ[PERSON_NAME]เอนเซอร์" at bounding box center [217, 129] width 178 height 10
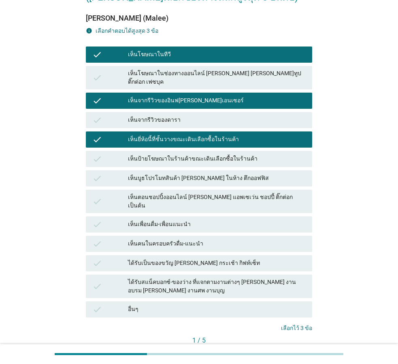
scroll to position [110, 0]
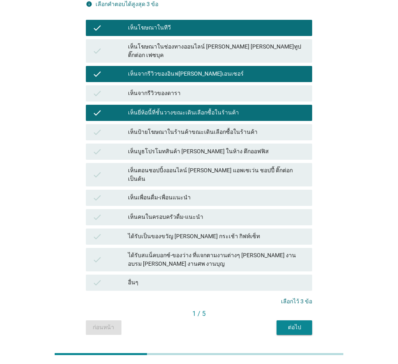
click at [286, 323] on div "ต่อไป" at bounding box center [294, 327] width 23 height 9
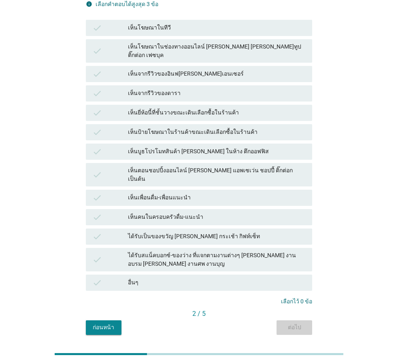
scroll to position [0, 0]
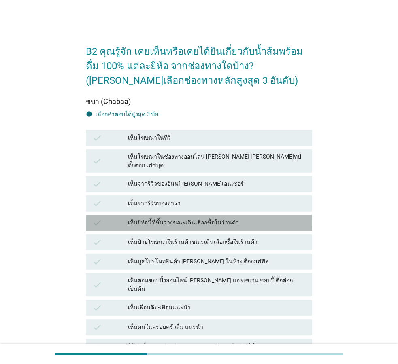
click at [195, 222] on div "check เห็นยี่ห้อนี้ที่ชั้นวางขณะเดินเลือกซื้อในร้านค้า" at bounding box center [199, 223] width 226 height 16
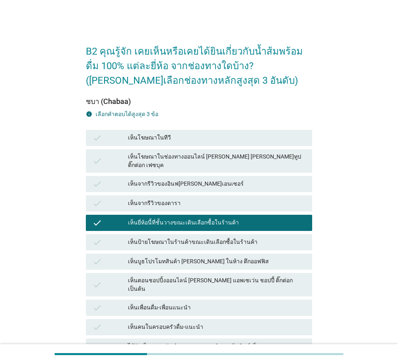
click at [190, 300] on div "check เห็นเพื่อนดื่ม-เพื่อนแนะนำ" at bounding box center [199, 308] width 226 height 16
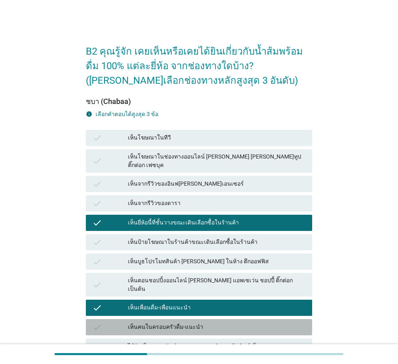
click at [182, 323] on div "เห็นคนในครอบครัวดื่ม-แนะนำ" at bounding box center [217, 328] width 178 height 10
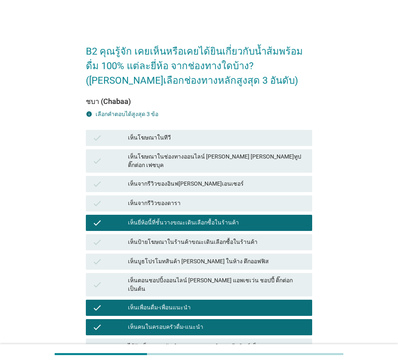
scroll to position [122, 0]
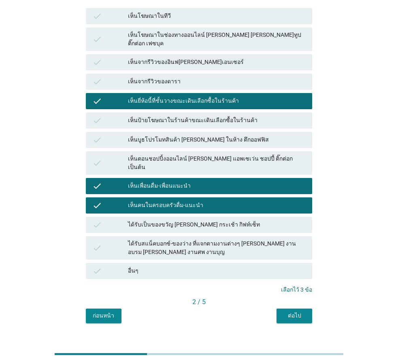
click at [300, 312] on div "ต่อไป" at bounding box center [294, 316] width 23 height 9
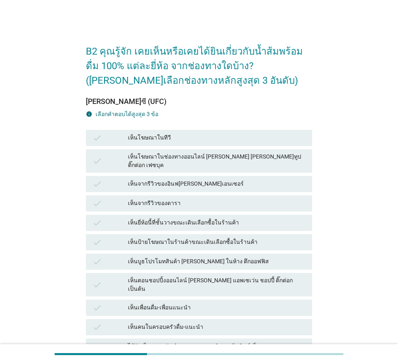
click at [169, 137] on div "เห็นโฆษณาในทีวี" at bounding box center [217, 138] width 178 height 10
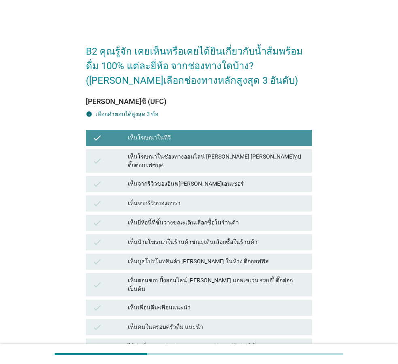
click at [176, 240] on div "check เห็นป้ายโฆษณาในร้านค้าขณะเดินเลือกซื้อในร้านค้า" at bounding box center [199, 242] width 226 height 16
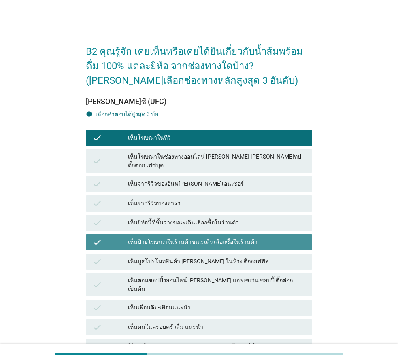
click at [185, 303] on div "เห็นเพื่อนดื่ม-เพื่อนแนะนำ" at bounding box center [217, 308] width 178 height 10
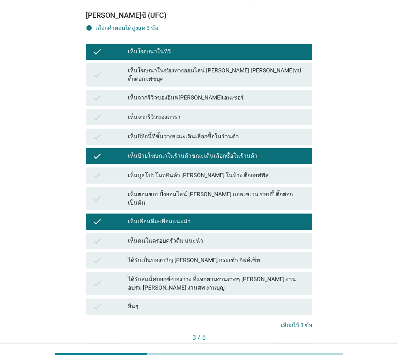
scroll to position [110, 0]
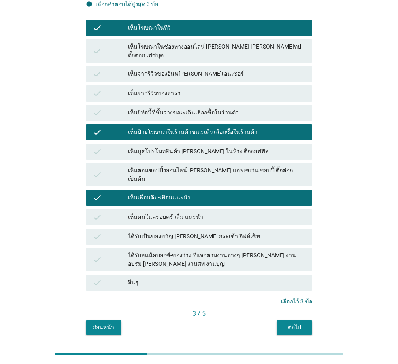
click at [302, 323] on div "ต่อไป" at bounding box center [294, 327] width 23 height 9
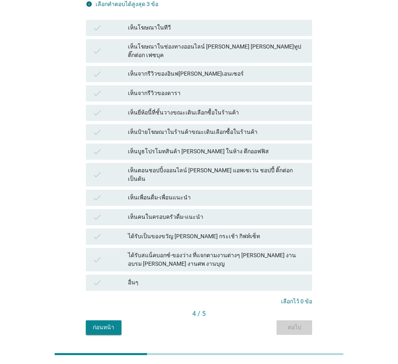
scroll to position [0, 0]
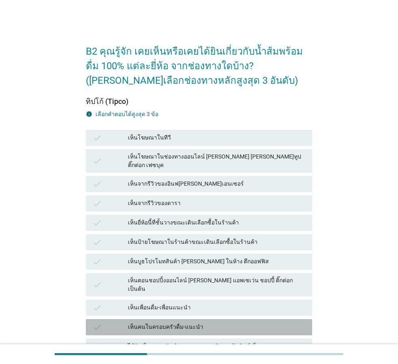
click at [211, 319] on div "check เห็นคนในครอบครัวดื่ม-แนะนำ" at bounding box center [199, 327] width 226 height 16
click at [202, 277] on div "เห็นตอนชอปปิ้งออนไลน์ [PERSON_NAME] แอพเซเว่น ชอปปี้ ติ๊กต่อก เป็นต้น" at bounding box center [217, 285] width 178 height 17
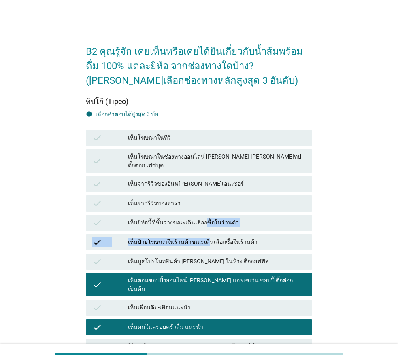
click at [201, 225] on div "check เห็นโฆษณาในทีวี check เห็นโฆษณาในช่องทางออนไลน์ [PERSON_NAME] [PERSON_NAM…" at bounding box center [199, 265] width 230 height 274
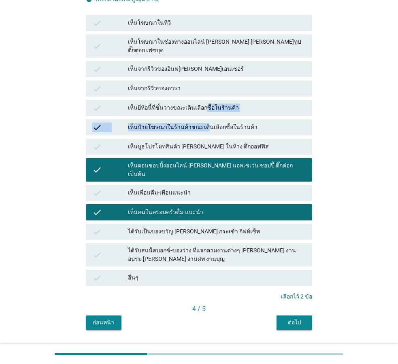
scroll to position [122, 0]
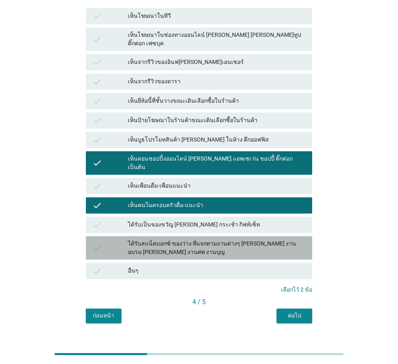
click at [255, 240] on div "ได้รับสแน็คบอกซ์-ของว่าง ที่แจกตามงานต่างๆ [PERSON_NAME] งานอบรม [PERSON_NAME] …" at bounding box center [217, 248] width 178 height 17
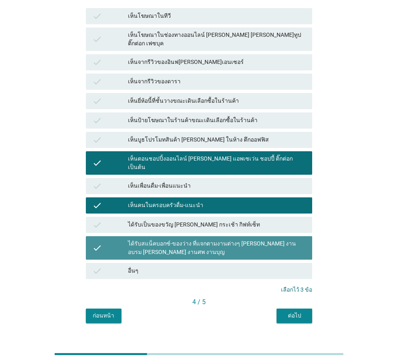
click at [253, 240] on div "ได้รับสแน็คบอกซ์-ของว่าง ที่แจกตามงานต่างๆ [PERSON_NAME] งานอบรม [PERSON_NAME] …" at bounding box center [217, 248] width 178 height 17
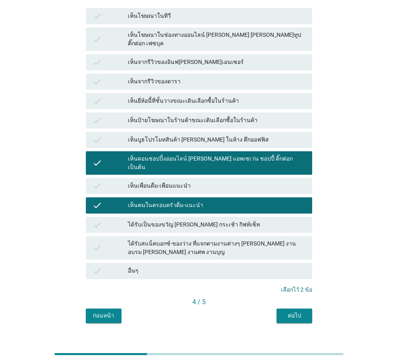
click at [241, 57] on div "เห็นจากรีวิวของอินฟ[PERSON_NAME]เอนเซอร์" at bounding box center [217, 62] width 178 height 10
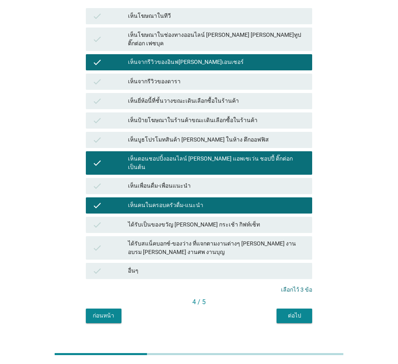
click at [291, 312] on div "ต่อไป" at bounding box center [294, 316] width 23 height 9
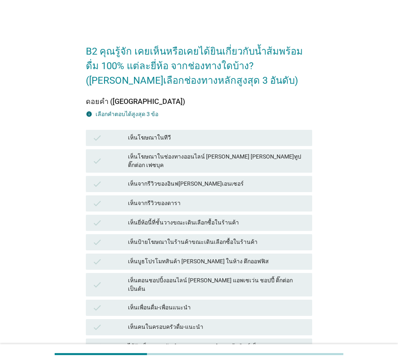
click at [201, 145] on div "check เห็นโฆษณาในทีวี" at bounding box center [199, 138] width 226 height 16
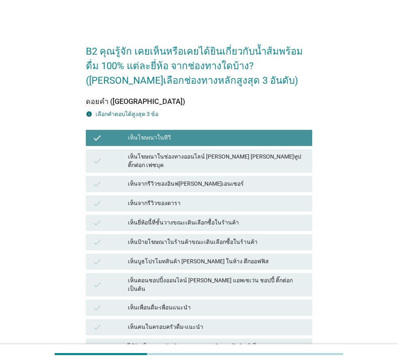
click at [198, 223] on div "check เห็นยี่ห้อนี้ที่ชั้นวางขณะเดินเลือกซื้อในร้านค้า" at bounding box center [199, 223] width 226 height 16
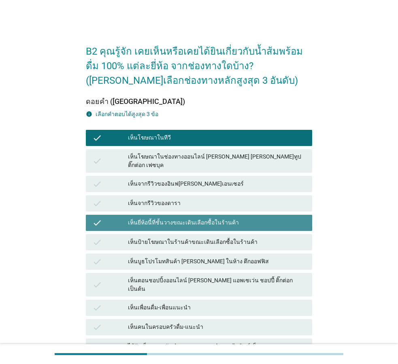
click at [196, 264] on div "check เห็นบูธโปรโมทสินค้า [PERSON_NAME] ในห้าง ตึกออฟฟิส" at bounding box center [199, 261] width 230 height 19
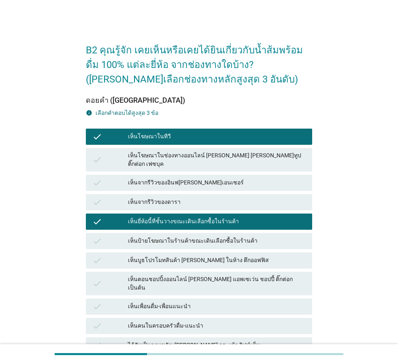
scroll to position [110, 0]
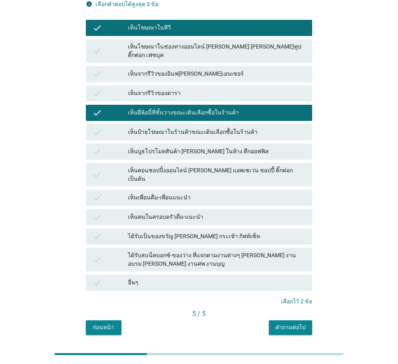
click at [280, 323] on div "คำถามต่อไป" at bounding box center [290, 327] width 30 height 9
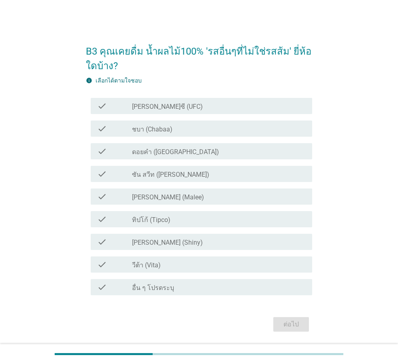
click at [146, 204] on div "check check_box_outline_blank [PERSON_NAME] (Malee)" at bounding box center [201, 197] width 221 height 16
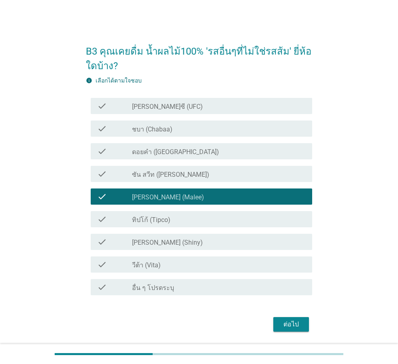
click at [151, 219] on label "ทิปโก้ (Tipco)" at bounding box center [151, 220] width 38 height 8
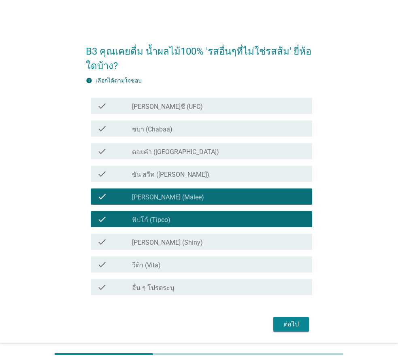
click at [147, 108] on label "[PERSON_NAME]ซี (UFC)" at bounding box center [167, 107] width 71 height 8
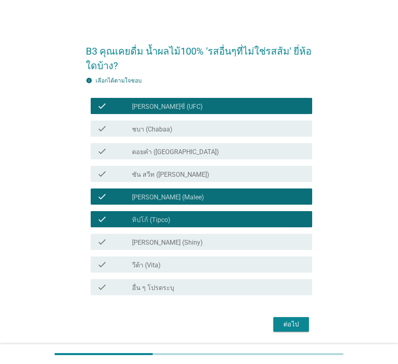
click at [147, 125] on div "check_box_outline_blank ชบา (Chabaa)" at bounding box center [219, 129] width 174 height 10
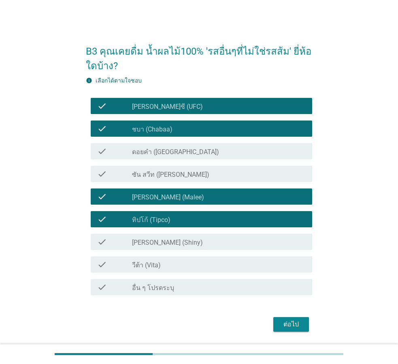
click at [161, 145] on div "check check_box_outline_blank ดอยคำ (Doi-Khham)" at bounding box center [201, 151] width 221 height 16
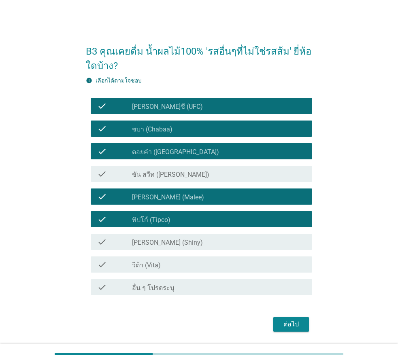
click at [292, 332] on button "ต่อไป" at bounding box center [291, 324] width 36 height 15
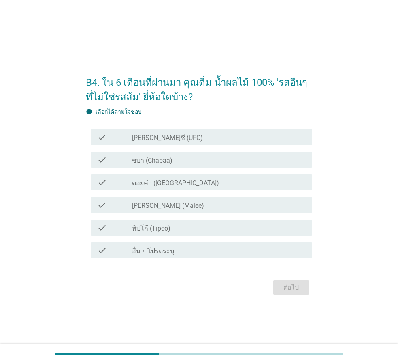
click at [162, 187] on label "ดอยคำ ([GEOGRAPHIC_DATA])" at bounding box center [175, 183] width 87 height 8
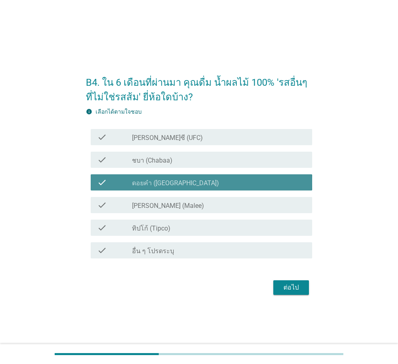
click at [174, 181] on label "ดอยคำ ([GEOGRAPHIC_DATA])" at bounding box center [175, 183] width 87 height 8
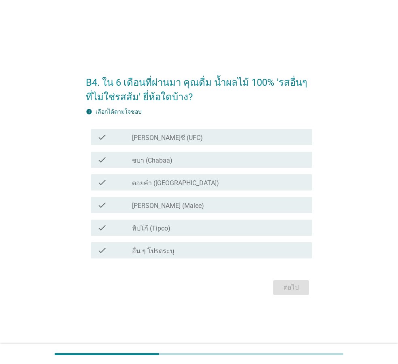
click at [170, 135] on div "check_box [PERSON_NAME]ซี (UFC)" at bounding box center [219, 137] width 174 height 10
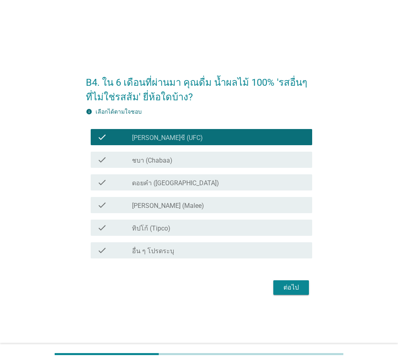
click at [166, 208] on label "[PERSON_NAME] (Malee)" at bounding box center [168, 206] width 72 height 8
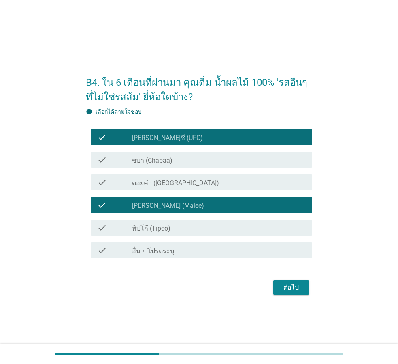
click at [164, 233] on div "check check_box ทิปโก้ (Tipco)" at bounding box center [201, 228] width 221 height 16
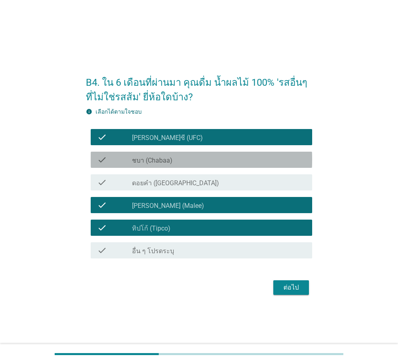
click at [165, 162] on label "ชบา (Chabaa)" at bounding box center [152, 161] width 40 height 8
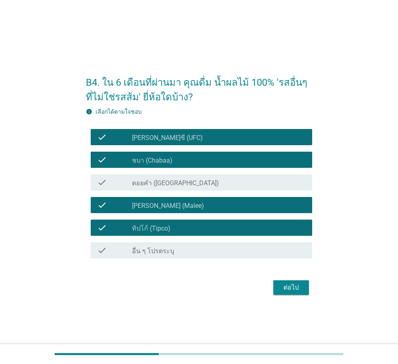
click at [277, 287] on button "ต่อไป" at bounding box center [291, 288] width 36 height 15
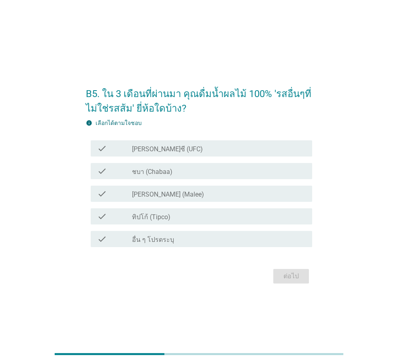
click at [221, 197] on div "check_box [PERSON_NAME] (Malee)" at bounding box center [219, 194] width 174 height 10
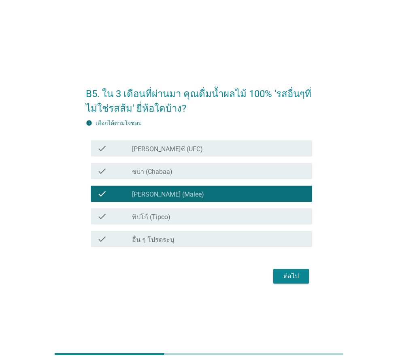
click at [213, 153] on div "check_box [PERSON_NAME]ซี (UFC)" at bounding box center [219, 149] width 174 height 10
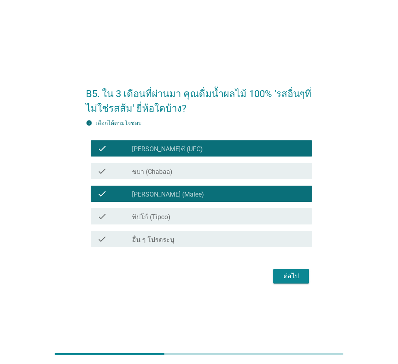
click at [210, 217] on div "check_box ทิปโก้ (Tipco)" at bounding box center [219, 217] width 174 height 10
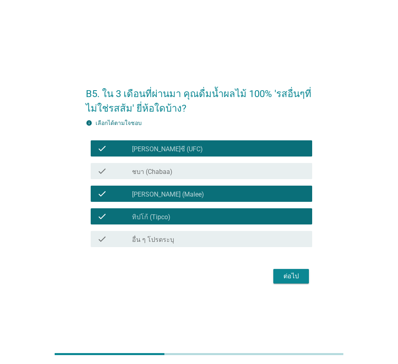
click at [279, 275] on button "ต่อไป" at bounding box center [291, 276] width 36 height 15
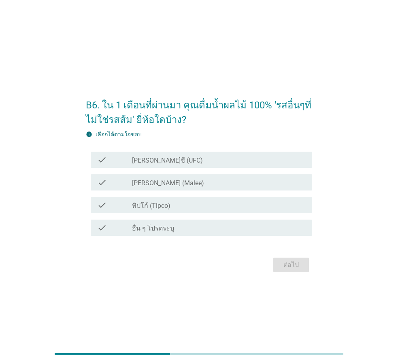
click at [209, 168] on div "check check_box [PERSON_NAME]ซี (UFC)" at bounding box center [201, 160] width 221 height 16
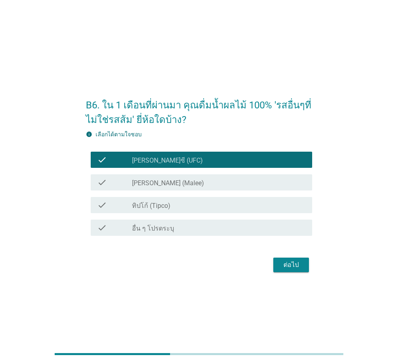
click at [198, 185] on div "check_box [PERSON_NAME] (Malee)" at bounding box center [219, 183] width 174 height 10
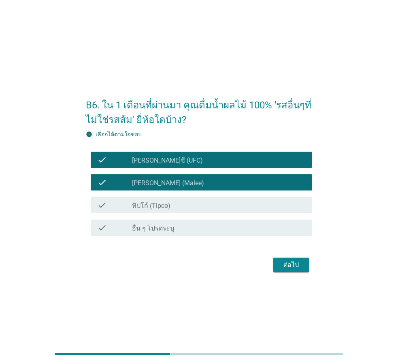
click at [209, 201] on div "check_box ทิปโก้ (Tipco)" at bounding box center [219, 205] width 174 height 10
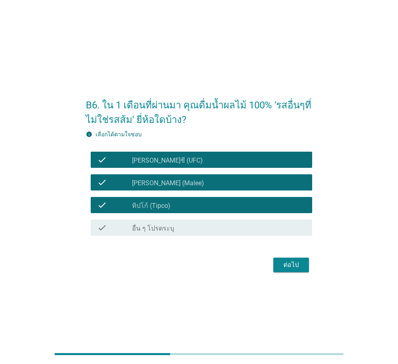
click at [225, 206] on div "check_box ทิปโก้ (Tipco)" at bounding box center [219, 205] width 174 height 10
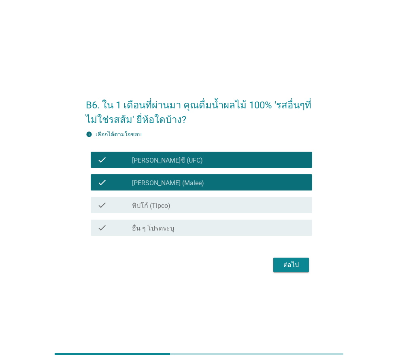
click at [277, 261] on button "ต่อไป" at bounding box center [291, 265] width 36 height 15
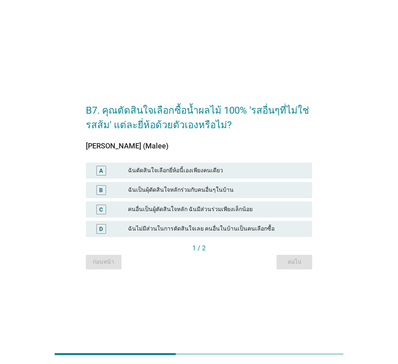
click at [198, 170] on div "ฉันตัดสินใจเลือกยี่ห้อนี้เองเพียงคนเดียว" at bounding box center [217, 171] width 178 height 10
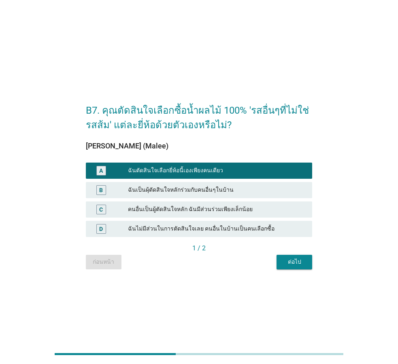
click at [302, 266] on div "ต่อไป" at bounding box center [294, 262] width 23 height 9
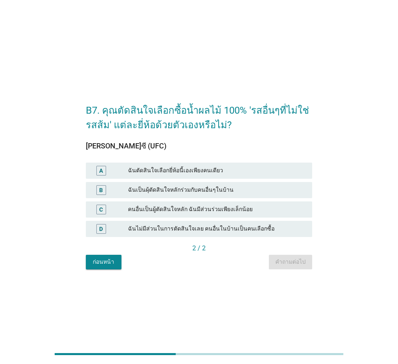
click at [248, 175] on div "ฉันตัดสินใจเลือกยี่ห้อนี้เองเพียงคนเดียว" at bounding box center [217, 171] width 178 height 10
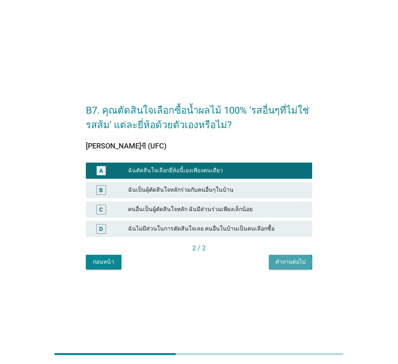
click at [293, 268] on button "คำถามต่อไป" at bounding box center [290, 262] width 43 height 15
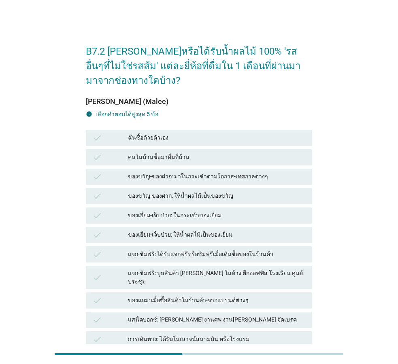
click at [168, 136] on div "ฉันซื้อด้วยตัวเอง" at bounding box center [217, 138] width 178 height 10
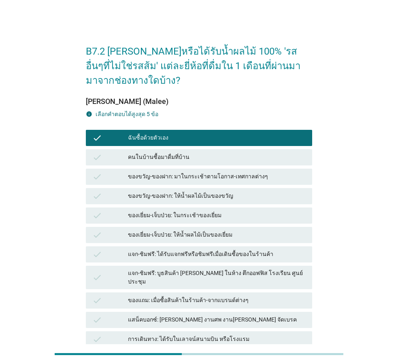
click at [179, 179] on div "ของขวัญ-ของฝาก: มาในกระเช้าตามโอกาส-เทศกาลต่างๆ" at bounding box center [217, 177] width 178 height 10
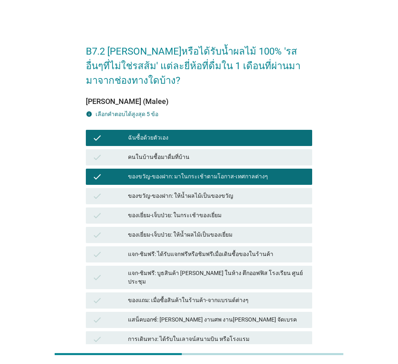
click at [185, 159] on div "คนในบ้านซื้อมาดื่มที่บ้าน" at bounding box center [217, 158] width 178 height 10
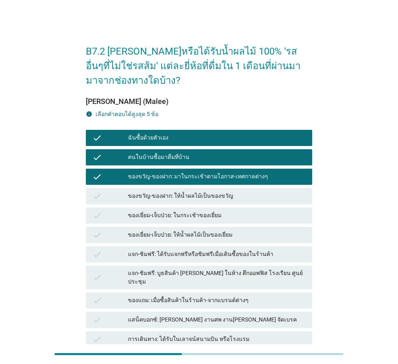
click at [212, 234] on div "ของเยี่ยม-เจ็บป่วย: ให้น้ำผลไม้เป็นของเยี่ยม" at bounding box center [217, 235] width 178 height 10
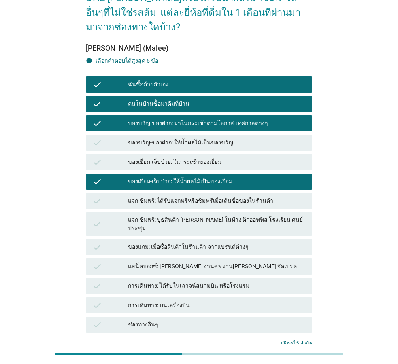
scroll to position [55, 0]
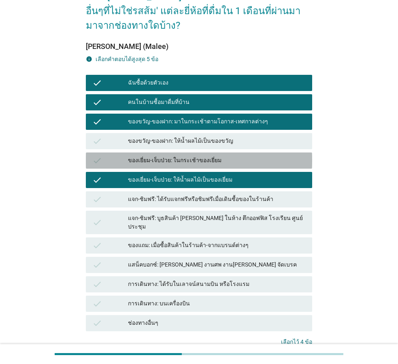
click at [164, 162] on div "ของเยี่ยม-เจ็บป่วย: ในกระเช้าของเยี่ยม" at bounding box center [217, 161] width 178 height 10
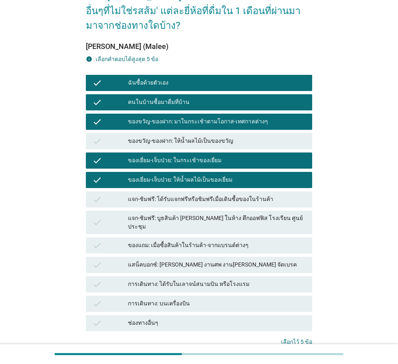
click at [198, 156] on div "ของเยี่ยม-เจ็บป่วย: ในกระเช้าของเยี่ยม" at bounding box center [217, 161] width 178 height 10
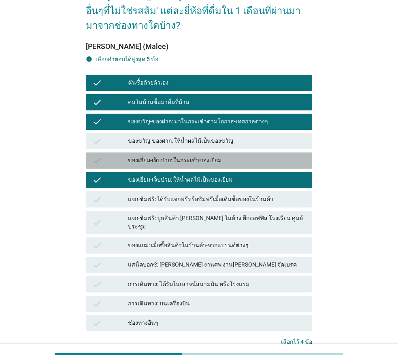
click at [193, 143] on div "ของขวัญ-ของฝาก: ให้น้ำผลไม้เป็นของขวัญ" at bounding box center [217, 141] width 178 height 10
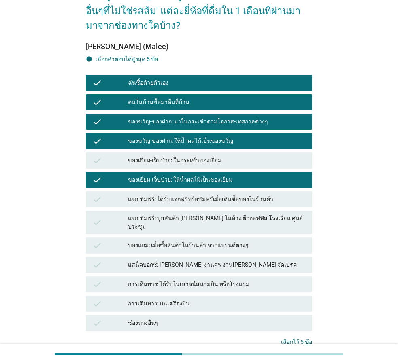
scroll to position [115, 0]
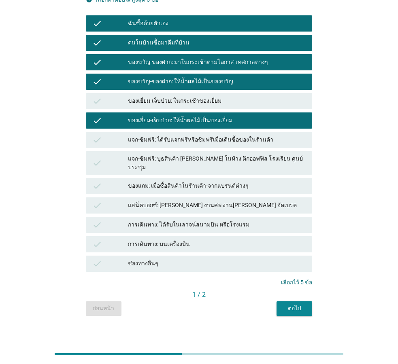
click at [281, 304] on button "ต่อไป" at bounding box center [295, 309] width 36 height 15
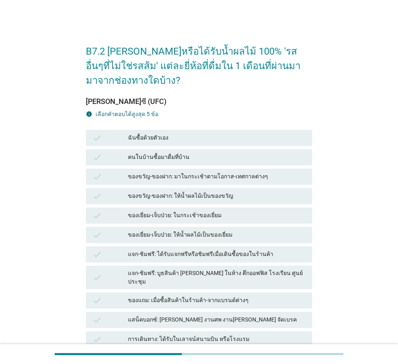
click at [166, 163] on div "check คนในบ้านซื้อมาดื่มที่บ้าน" at bounding box center [199, 157] width 226 height 16
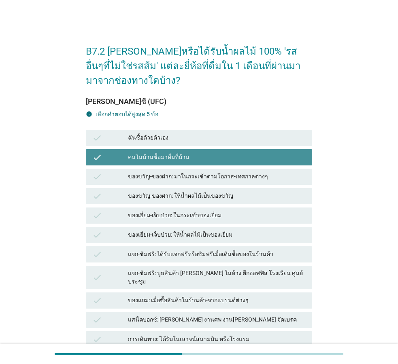
click at [165, 212] on div "ของเยี่ยม-เจ็บป่วย: ในกระเช้าของเยี่ยม" at bounding box center [217, 216] width 178 height 10
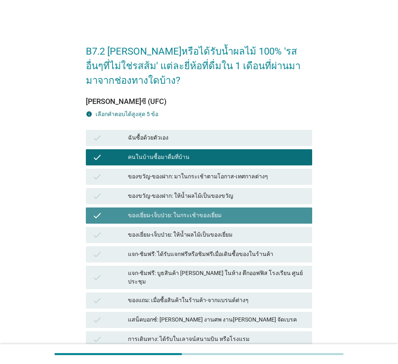
click at [166, 234] on div "ของเยี่ยม-เจ็บป่วย: ให้น้ำผลไม้เป็นของเยี่ยม" at bounding box center [217, 235] width 178 height 10
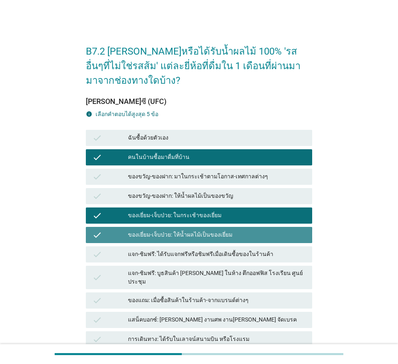
click at [162, 266] on div "check แจก-ชิมฟรี: บูธสินค้า [PERSON_NAME] ในห้าง ตึกออฟฟิส โรงเรียน ศูนย์ประชุม" at bounding box center [199, 277] width 226 height 23
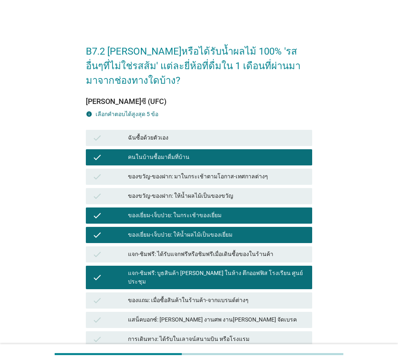
scroll to position [110, 0]
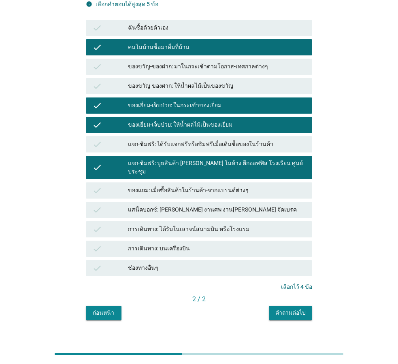
click at [185, 24] on div "ฉันซื้อด้วยตัวเอง" at bounding box center [217, 28] width 178 height 10
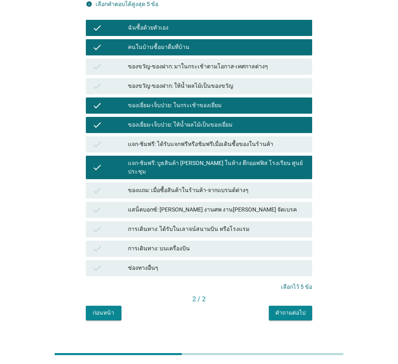
click at [177, 163] on div "แจก-ชิมฟรี: บูธสินค้า [PERSON_NAME] ในห้าง ตึกออฟฟิส โรงเรียน ศูนย์ประชุม" at bounding box center [217, 167] width 178 height 17
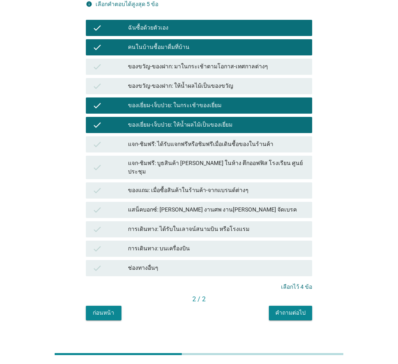
click at [181, 66] on div "ของขวัญ-ของฝาก: มาในกระเช้าตามโอกาส-เทศกาลต่างๆ" at bounding box center [217, 67] width 178 height 10
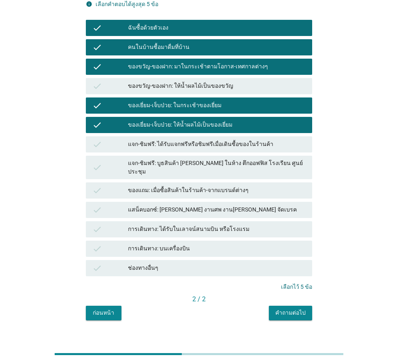
click at [296, 309] on div "คำถามต่อไป" at bounding box center [290, 313] width 30 height 9
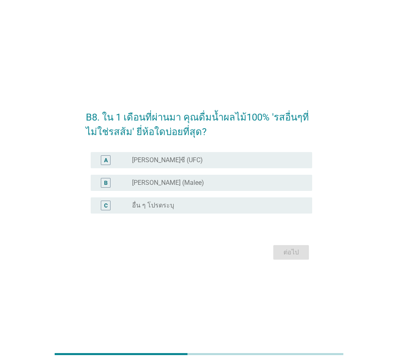
click at [219, 179] on div "radio_button_unchecked [PERSON_NAME] (Malee)" at bounding box center [215, 183] width 167 height 8
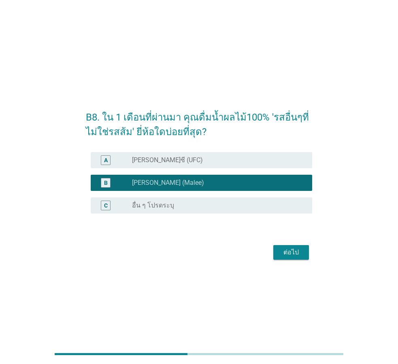
click at [278, 248] on button "ต่อไป" at bounding box center [291, 252] width 36 height 15
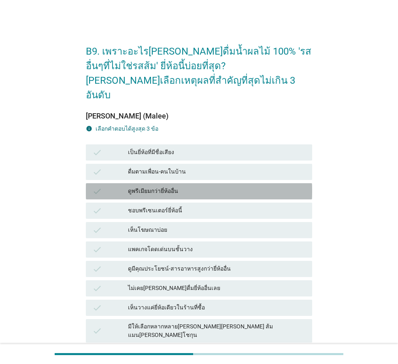
click at [144, 183] on div "check ดูพรีเมียมกว่ายี่ห้ออื่น" at bounding box center [199, 191] width 226 height 16
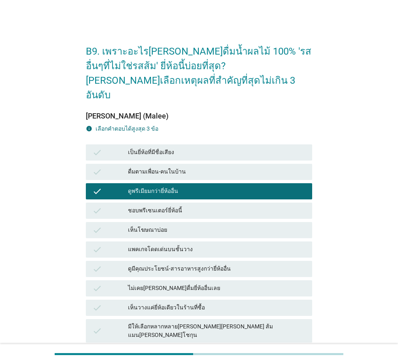
click at [156, 259] on div "check ดูมีคุณประโยชน์-สารอาหารสูงกว่ายี่ห้ออื่น" at bounding box center [199, 268] width 230 height 19
click at [156, 264] on div "ดูมีคุณประโยชน์-สารอาหารสูงกว่ายี่ห้ออื่น" at bounding box center [217, 269] width 178 height 10
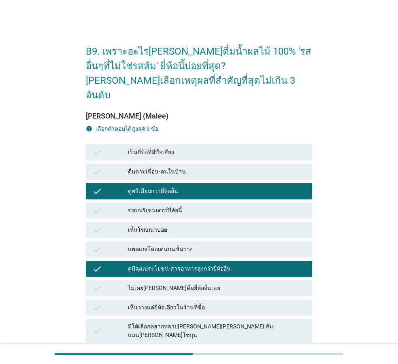
click at [184, 323] on div "มีให้เลือกหลากหลาย[PERSON_NAME][PERSON_NAME] ส้มแมน[PERSON_NAME]โชกุน" at bounding box center [217, 331] width 178 height 17
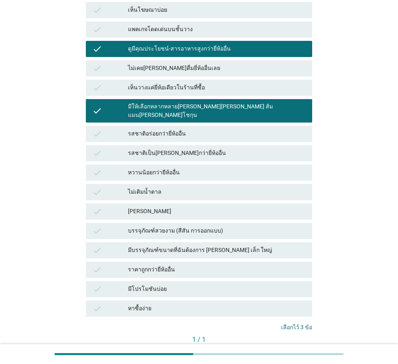
scroll to position [251, 0]
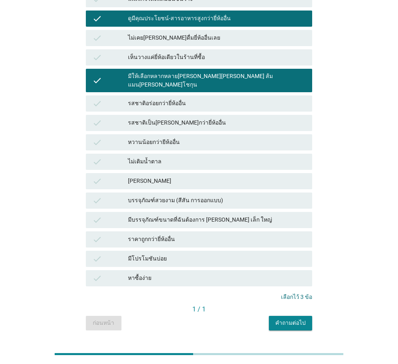
click at [287, 319] on div "คำถามต่อไป" at bounding box center [290, 323] width 30 height 9
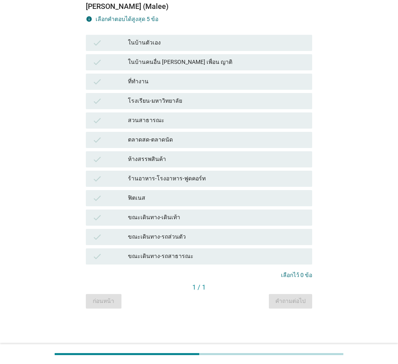
scroll to position [0, 0]
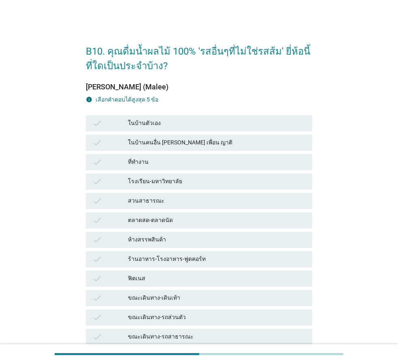
click at [174, 124] on div "ในบ้านตัวเอง" at bounding box center [217, 124] width 178 height 10
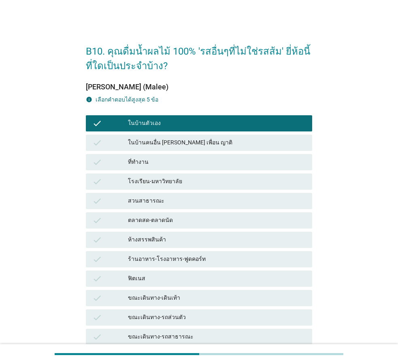
click at [165, 163] on div "ที่ทำงาน" at bounding box center [217, 162] width 178 height 10
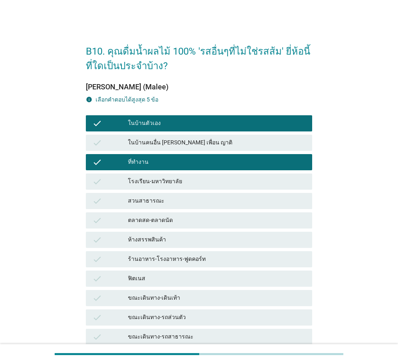
click at [179, 139] on div "ในบ้านคนอื่น [PERSON_NAME] เพื่อน ญาติ" at bounding box center [217, 143] width 178 height 10
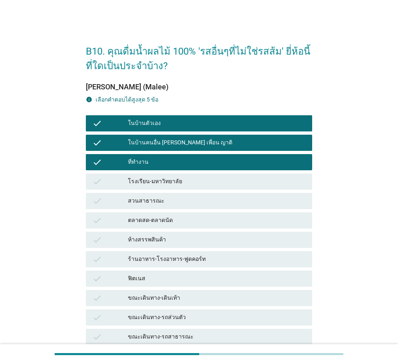
click at [182, 201] on div "สวนสาธารณะ" at bounding box center [217, 201] width 178 height 10
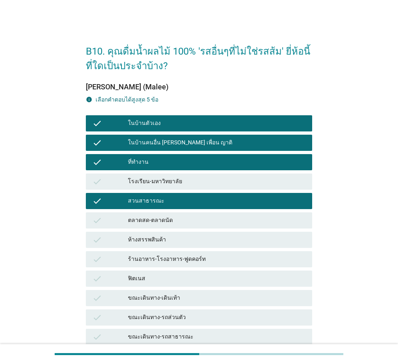
click at [194, 323] on div "check ขณะเดินทาง-รถส่วนตัว" at bounding box center [199, 318] width 226 height 16
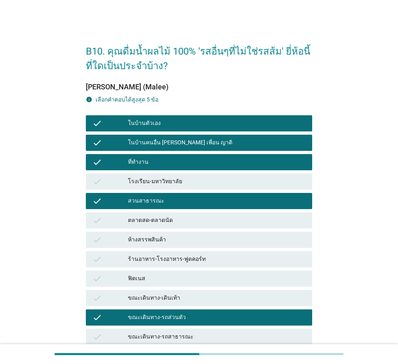
scroll to position [81, 0]
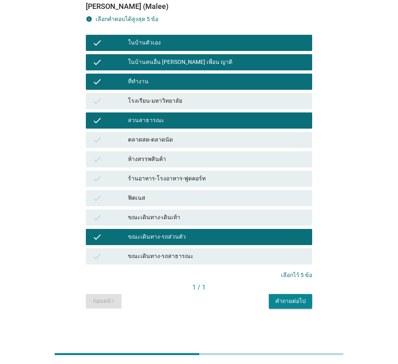
click at [300, 309] on div "B10. คุณดื่มน้ำผลไม้ 100% 'รสอื่นๆที่ไม่ใช่รสส้ม' ยี่ห้อนี้ที่ใดเป็นประจำบ้าง? …" at bounding box center [198, 132] width 239 height 366
click at [292, 306] on button "คำถามต่อไป" at bounding box center [290, 301] width 43 height 15
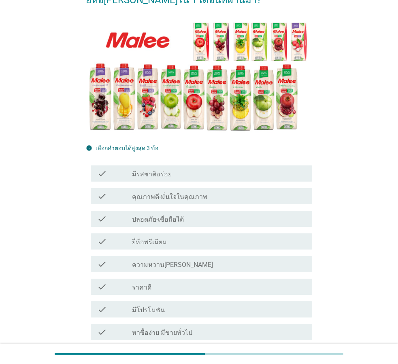
scroll to position [0, 0]
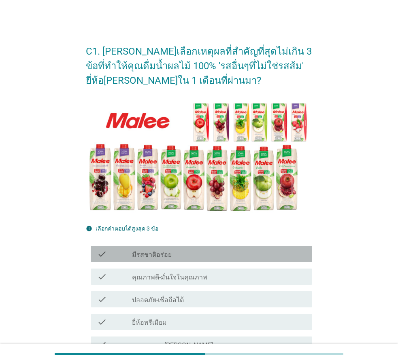
click at [171, 247] on div "check check_box_outline_blank มีรสชาติอร่อย" at bounding box center [201, 254] width 221 height 16
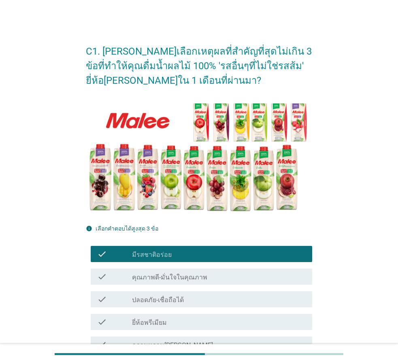
click at [168, 278] on label "คุณภาพดี-มั่นใจในคุณภาพ" at bounding box center [169, 278] width 75 height 8
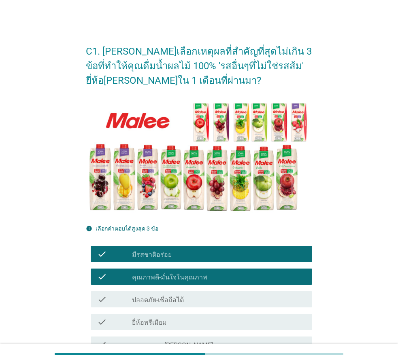
click at [203, 256] on div "check_box_outline_blank มีรสชาติอร่อย" at bounding box center [219, 254] width 174 height 10
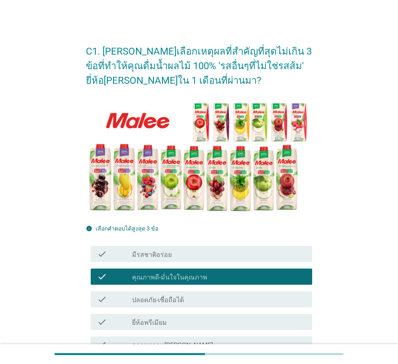
scroll to position [220, 0]
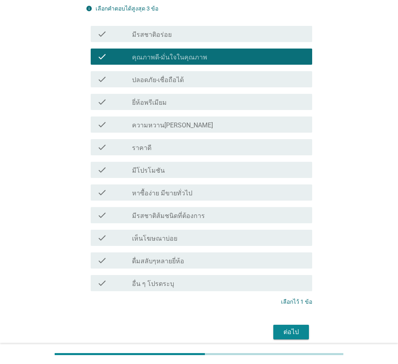
click at [170, 122] on label "ความหวาน[PERSON_NAME]" at bounding box center [172, 125] width 81 height 8
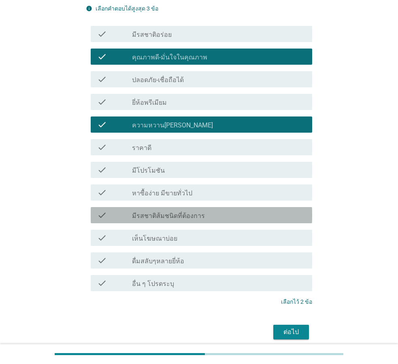
click at [164, 218] on label "มีรสชาติส้มชนิดที่ต้องการ" at bounding box center [168, 216] width 73 height 8
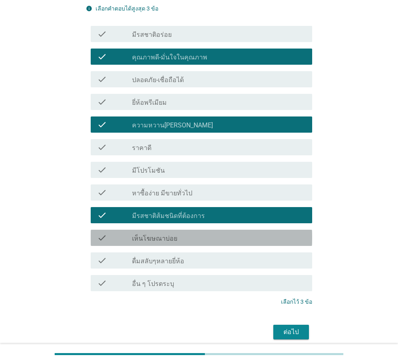
click at [165, 245] on div "check check_box_outline_blank เห็นโฆษณาบ่อย" at bounding box center [201, 238] width 221 height 16
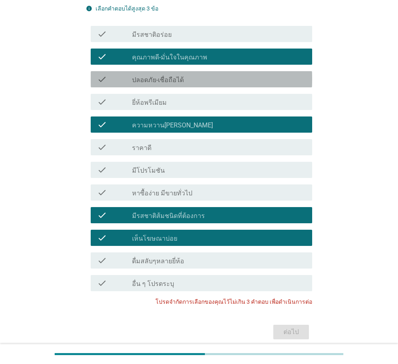
click at [195, 72] on div "check check_box_outline_blank ปลอดภัย-เชื่อถือได้" at bounding box center [201, 79] width 221 height 16
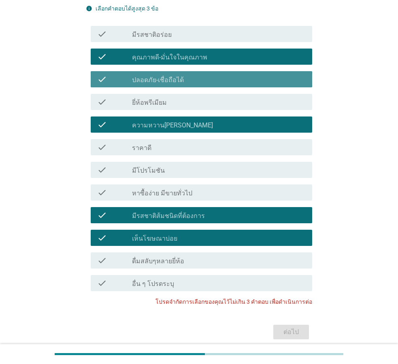
click at [208, 80] on div "check_box_outline_blank ปลอดภัย-เชื่อถือได้" at bounding box center [219, 79] width 174 height 10
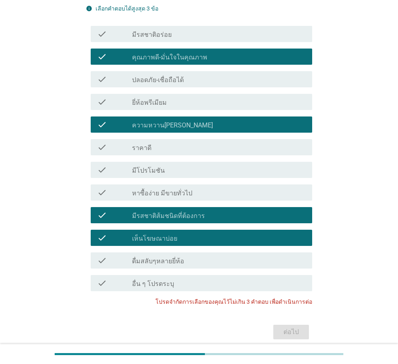
click at [183, 211] on div "check_box มีรสชาติส้มชนิดที่ต้องการ" at bounding box center [219, 216] width 174 height 10
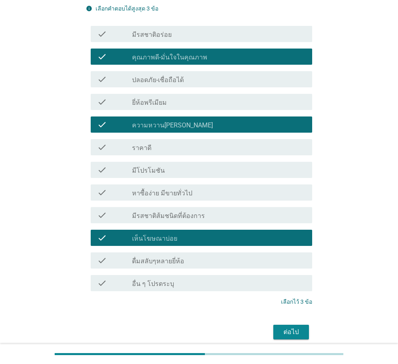
click at [177, 243] on div "check check_box_outline_blank เห็นโฆษณาบ่อย" at bounding box center [201, 238] width 221 height 16
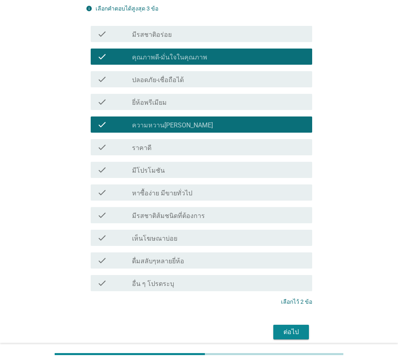
click at [186, 30] on div "check_box_outline_blank มีรสชาติอร่อย" at bounding box center [219, 34] width 174 height 10
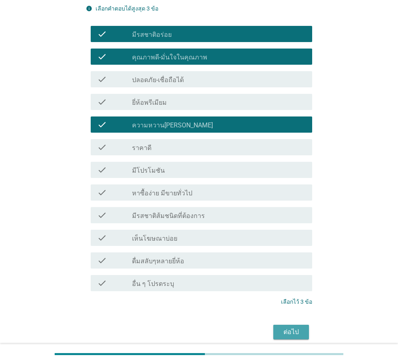
click at [309, 334] on button "ต่อไป" at bounding box center [291, 332] width 36 height 15
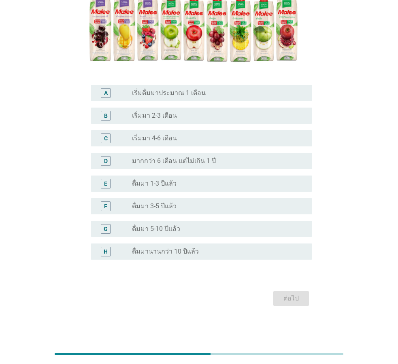
scroll to position [0, 0]
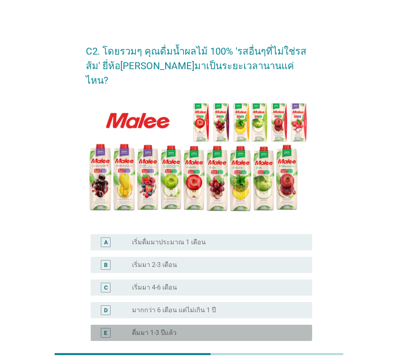
click at [168, 329] on label "ดื่มมา 1-3 ปีแล้ว" at bounding box center [154, 333] width 45 height 8
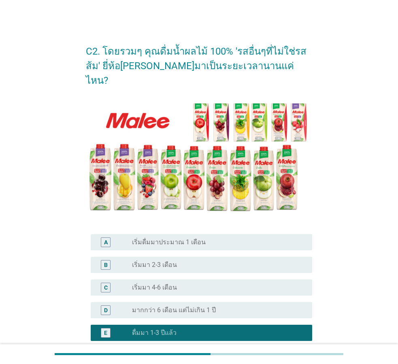
scroll to position [135, 0]
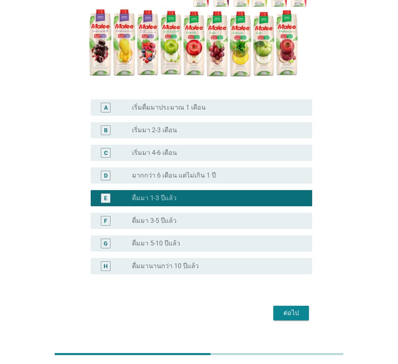
click at [289, 308] on div "ต่อไป" at bounding box center [291, 313] width 23 height 10
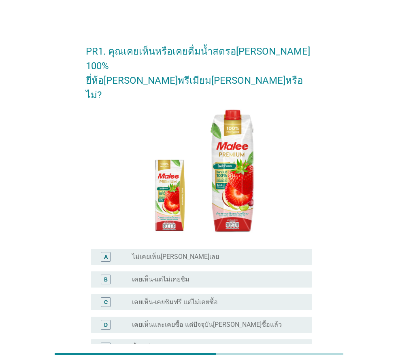
click at [144, 344] on label "ซื้ออยู่ในปัจจุบัน" at bounding box center [154, 348] width 44 height 8
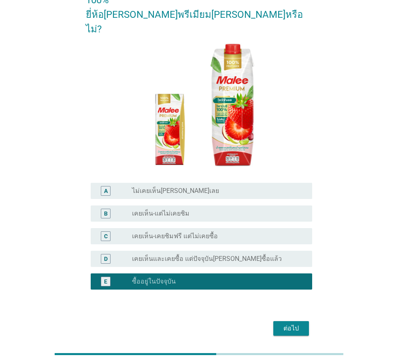
scroll to position [67, 0]
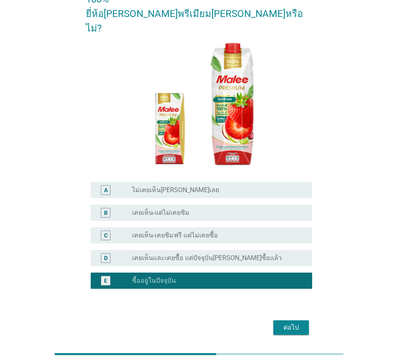
click at [285, 323] on div "ต่อไป" at bounding box center [291, 328] width 23 height 10
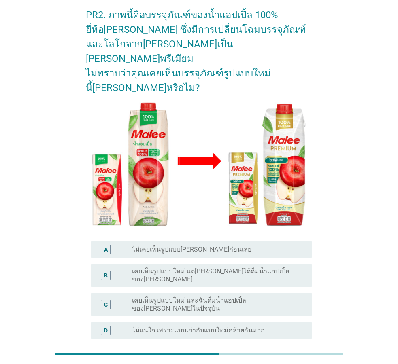
scroll to position [55, 0]
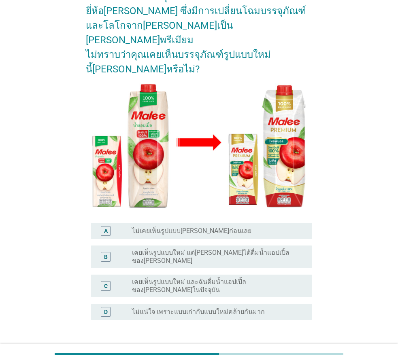
click at [227, 278] on label "เคยเห็นรูปแบบใหม่ และฉันดื่มน้ำแอปเปิ้ลของ[PERSON_NAME]ในปัจจุบัน" at bounding box center [215, 286] width 167 height 16
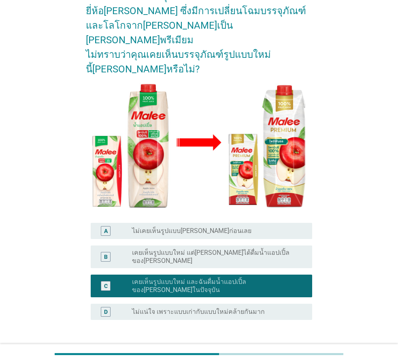
click at [300, 354] on div "ต่อไป" at bounding box center [291, 359] width 23 height 10
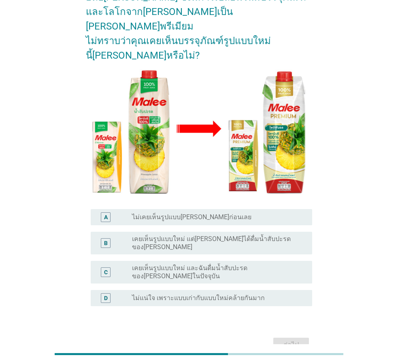
scroll to position [88, 0]
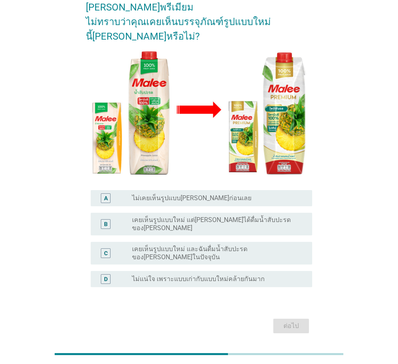
click at [238, 245] on label "เคยเห็นรูปแบบใหม่ และฉันดื่มน้ำสับปะรดของ[PERSON_NAME]ในปัจจุบัน" at bounding box center [215, 253] width 167 height 16
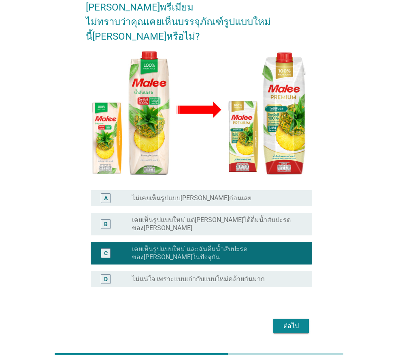
click at [296, 321] on div "ต่อไป" at bounding box center [291, 326] width 23 height 10
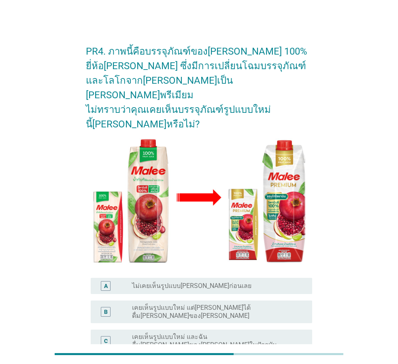
click at [246, 333] on label "เคยเห็นรูปแบบใหม่ และฉันดื่ม[PERSON_NAME]ของ[PERSON_NAME]ในปัจจุบัน" at bounding box center [215, 341] width 167 height 16
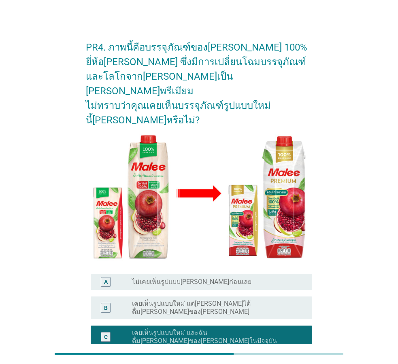
scroll to position [88, 0]
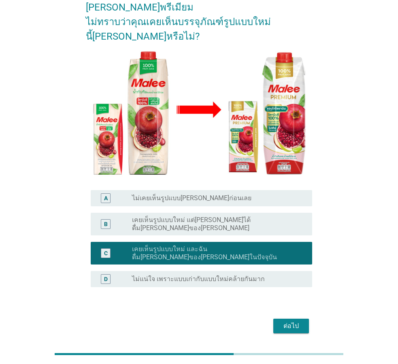
click at [290, 321] on div "ต่อไป" at bounding box center [291, 326] width 23 height 10
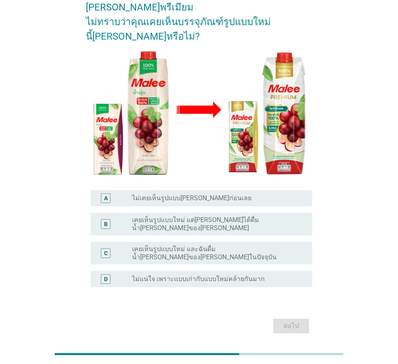
scroll to position [0, 0]
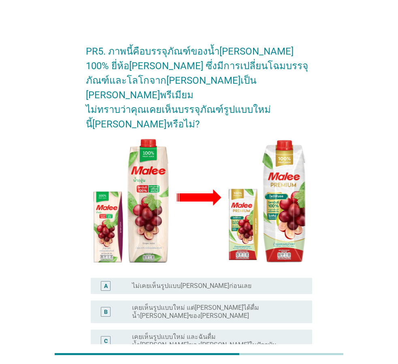
click at [232, 333] on label "เคยเห็นรูปแบบใหม่ และฉันดื่มน้ำ[PERSON_NAME]ของ[PERSON_NAME]ในปัจจุบัน" at bounding box center [215, 341] width 167 height 16
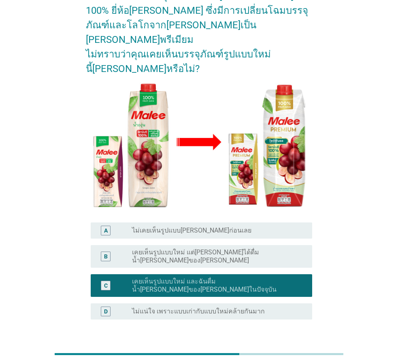
scroll to position [88, 0]
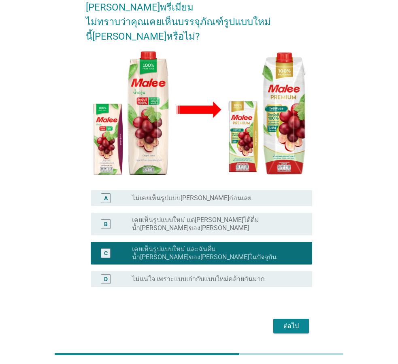
click at [302, 317] on div "ต่อไป" at bounding box center [199, 326] width 226 height 19
click at [291, 321] on div "ต่อไป" at bounding box center [291, 326] width 23 height 10
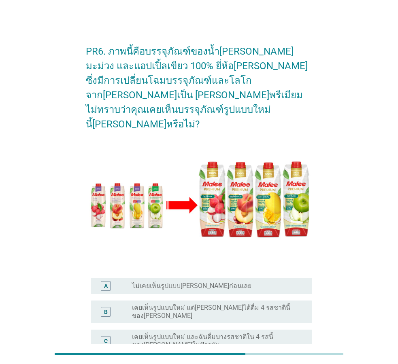
scroll to position [94, 0]
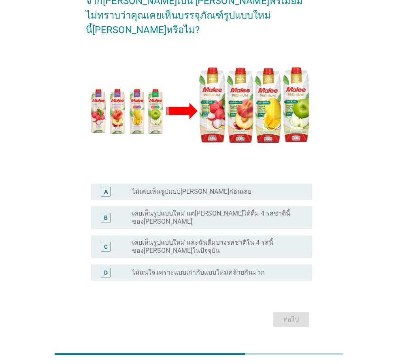
click at [208, 239] on label "เคยเห็นรูปแบบใหม่ และฉันดื่มบางรสชาติใน 4 รสนี้ของ[PERSON_NAME]ในปัจจุบัน" at bounding box center [215, 247] width 167 height 16
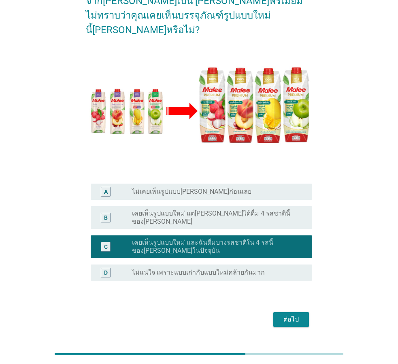
click at [298, 315] on div "ต่อไป" at bounding box center [291, 320] width 23 height 10
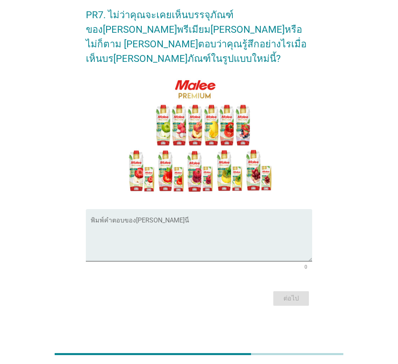
scroll to position [0, 0]
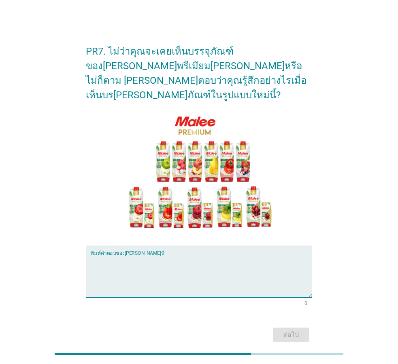
click at [159, 261] on textarea "พิมพ์คำตอบของคุณ ที่นี่" at bounding box center [201, 276] width 221 height 43
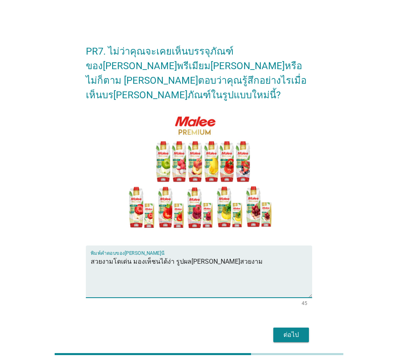
click at [119, 255] on textarea "สวยงามโดเด่น มองเห็ชนได้ง่า รูปผล[PERSON_NAME]สวยงาม" at bounding box center [201, 276] width 221 height 43
drag, startPoint x: 202, startPoint y: 249, endPoint x: 337, endPoint y: 257, distance: 135.5
click at [312, 257] on textarea "สวยงามโดดเด่น มองเห็ชนได้ง่า รูปผล[PERSON_NAME]สวยงาม" at bounding box center [201, 276] width 221 height 43
click at [162, 255] on textarea "สวยงามโดดเด่น มองเห็ชนได้ง่า รูปผลไม้[PERSON_NAME]" at bounding box center [201, 276] width 221 height 43
click at [170, 255] on textarea "สวยงามโดดเด่น มองเห็นได้ง่า รูปผลไม้[PERSON_NAME]" at bounding box center [201, 276] width 221 height 43
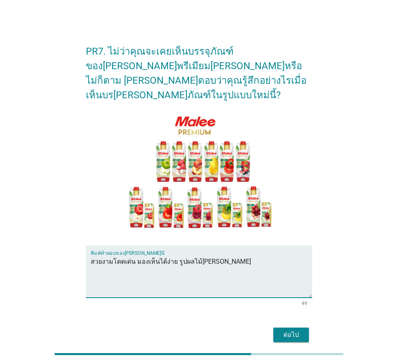
type textarea "สวยงามโดดเด่น มองเห็นได้ง่าย รูปผลไม้[PERSON_NAME]"
click at [283, 330] on div "ต่อไป" at bounding box center [291, 335] width 23 height 10
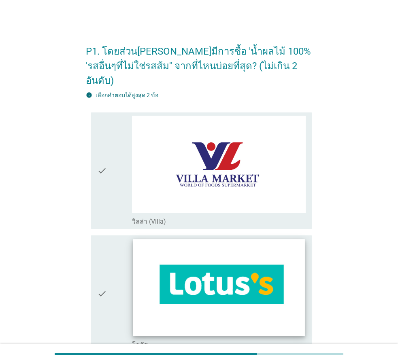
click at [221, 277] on img at bounding box center [219, 287] width 172 height 97
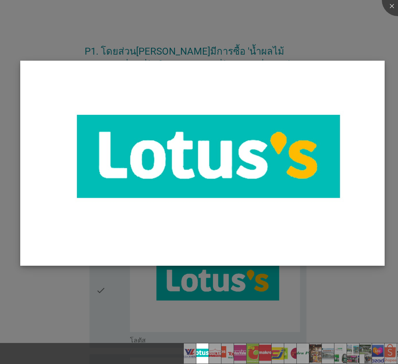
click at [296, 258] on img at bounding box center [202, 163] width 364 height 205
click at [102, 298] on div at bounding box center [199, 182] width 398 height 364
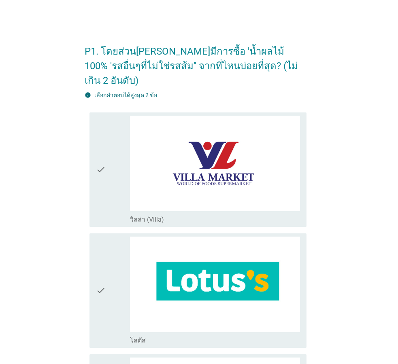
click at [100, 277] on div at bounding box center [199, 182] width 398 height 364
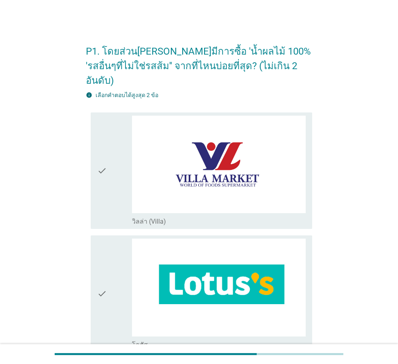
scroll to position [110, 0]
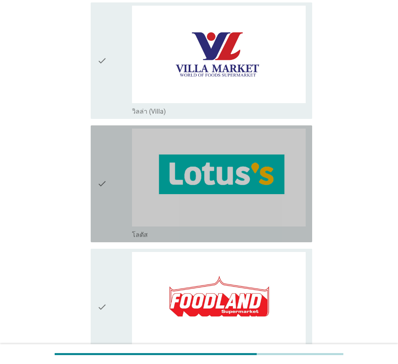
click at [102, 189] on icon "check" at bounding box center [102, 184] width 10 height 111
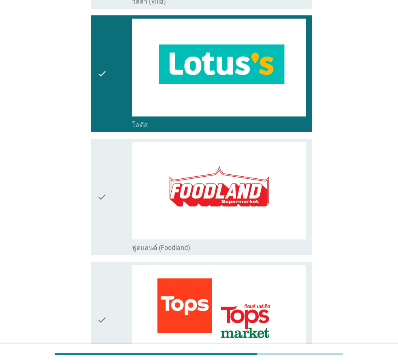
scroll to position [440, 0]
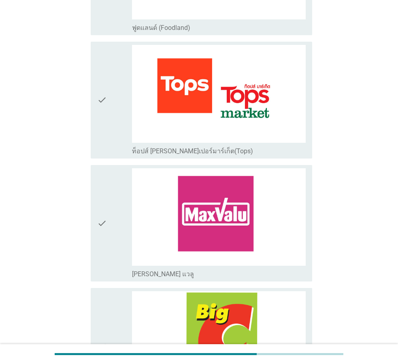
click at [115, 112] on div "check" at bounding box center [114, 100] width 35 height 111
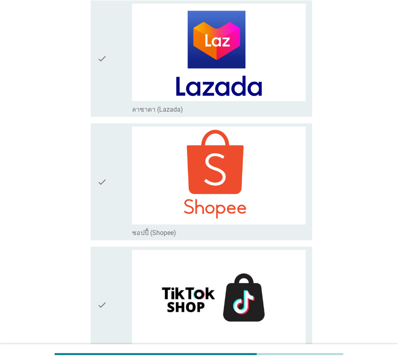
scroll to position [2096, 0]
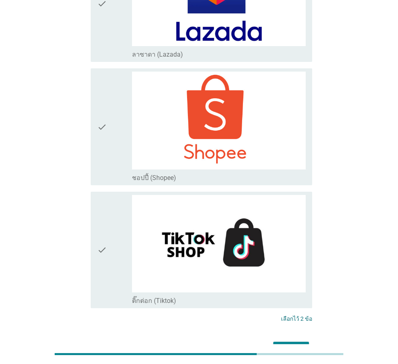
click at [281, 345] on div "ต่อไป" at bounding box center [291, 350] width 23 height 10
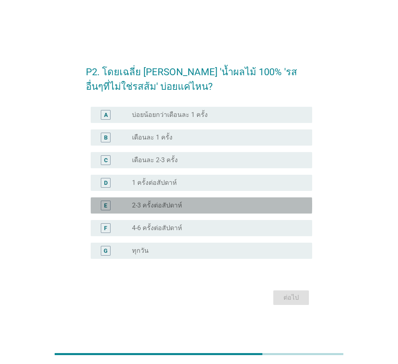
click at [180, 204] on div "radio_button_unchecked 2-3 ครั้งต่อสัปดาห์" at bounding box center [215, 206] width 167 height 8
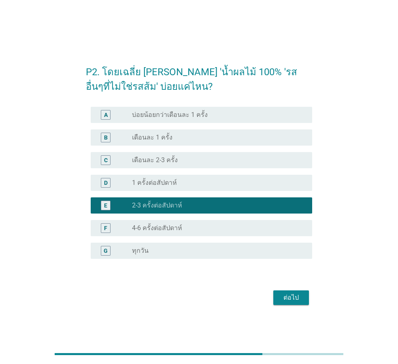
click at [274, 296] on button "ต่อไป" at bounding box center [291, 298] width 36 height 15
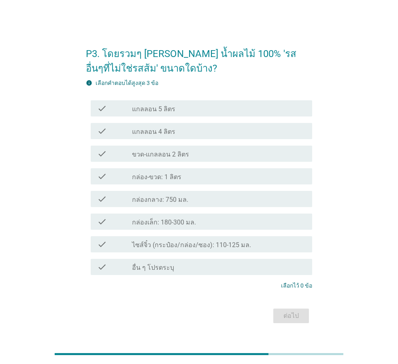
click at [172, 218] on div "check_box_outline_blank กล่องเล็ก: 180-300 มล." at bounding box center [219, 222] width 174 height 10
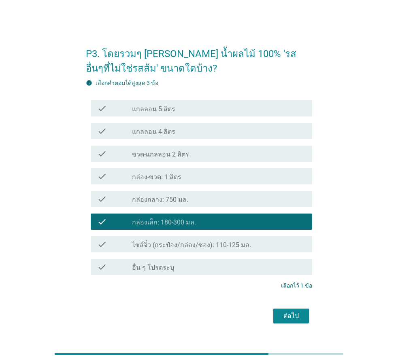
click at [189, 179] on div "check_box_outline_blank กล่อง-ขวด: 1 ลิตร" at bounding box center [219, 177] width 174 height 10
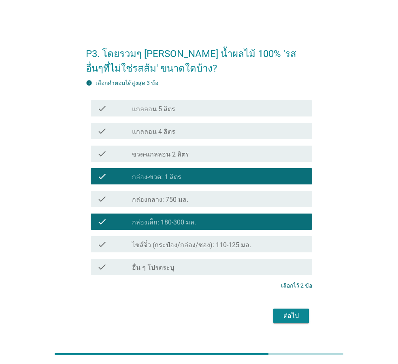
click at [287, 319] on div "ต่อไป" at bounding box center [291, 316] width 23 height 10
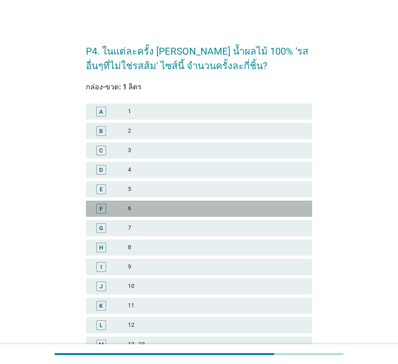
click at [138, 211] on div "6" at bounding box center [217, 209] width 178 height 10
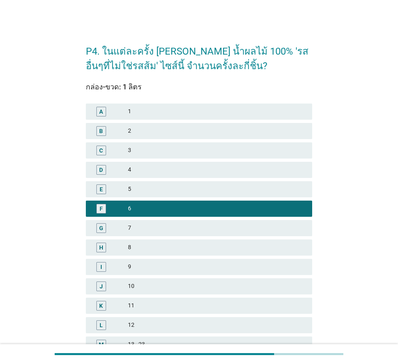
click at [133, 187] on div "5" at bounding box center [217, 190] width 178 height 10
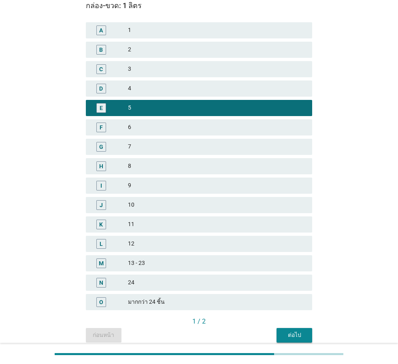
scroll to position [110, 0]
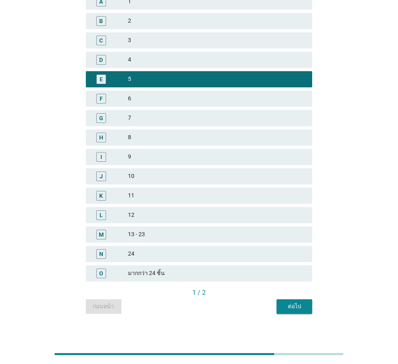
click at [286, 299] on div "1 / 2" at bounding box center [199, 293] width 226 height 11
click at [293, 311] on button "ต่อไป" at bounding box center [295, 307] width 36 height 15
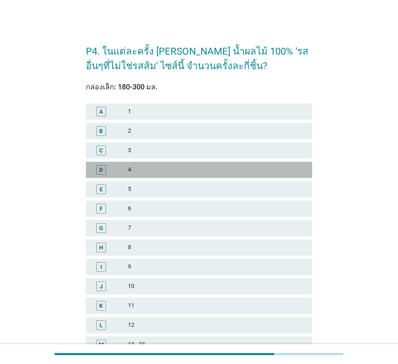
click at [139, 164] on div "D 4" at bounding box center [199, 170] width 226 height 16
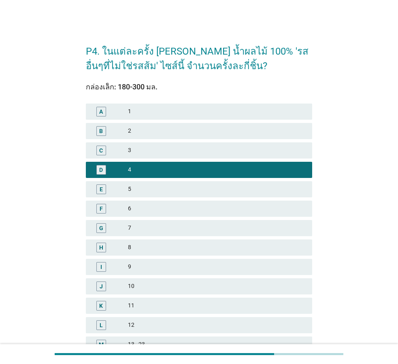
click at [133, 210] on div "6" at bounding box center [217, 209] width 178 height 10
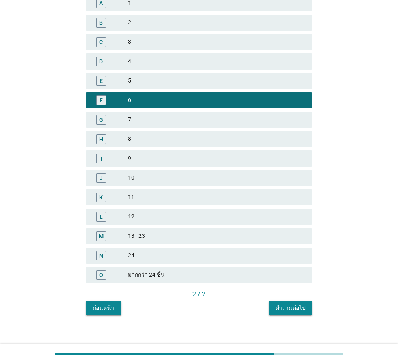
scroll to position [110, 0]
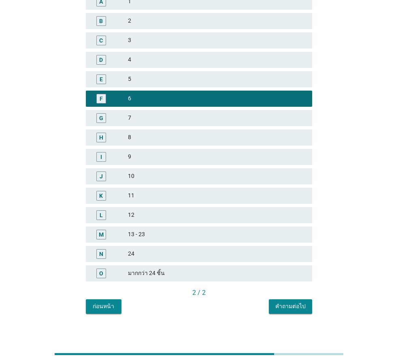
click at [278, 307] on div "คำถามต่อไป" at bounding box center [290, 306] width 30 height 9
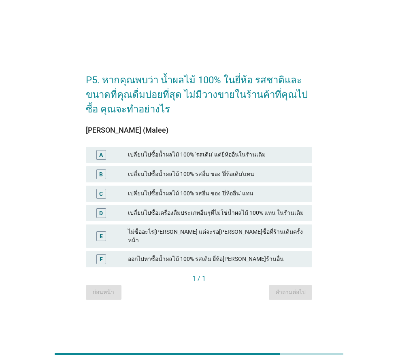
click at [260, 173] on div "เปลี่ยนไปซื้อน้ำผลไม้ 100% รสอื่น ของ 'ยี่ห้อเดิม'แทน" at bounding box center [217, 175] width 178 height 10
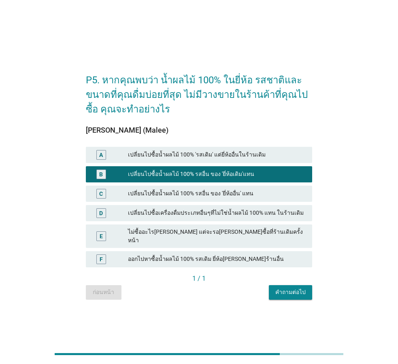
click at [246, 163] on div "A เปลี่ยนไปซื้อน้ำผลไม้ 100% 'รสเดิม' แต่ยี่ห้ออื่นในร้านเดิม" at bounding box center [199, 155] width 226 height 16
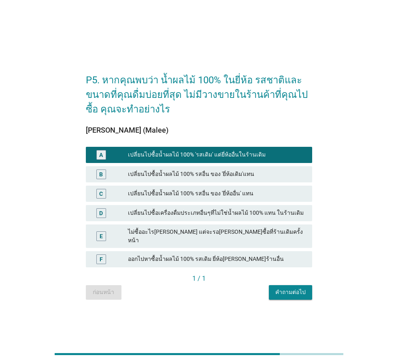
click at [238, 177] on div "เปลี่ยนไปซื้อน้ำผลไม้ 100% รสอื่น ของ 'ยี่ห้อเดิม'แทน" at bounding box center [217, 175] width 178 height 10
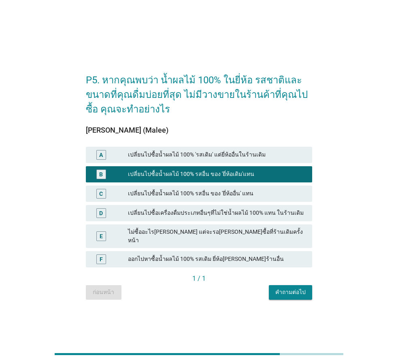
click at [282, 289] on div "คำถามต่อไป" at bounding box center [290, 292] width 30 height 9
